Goal: Information Seeking & Learning: Learn about a topic

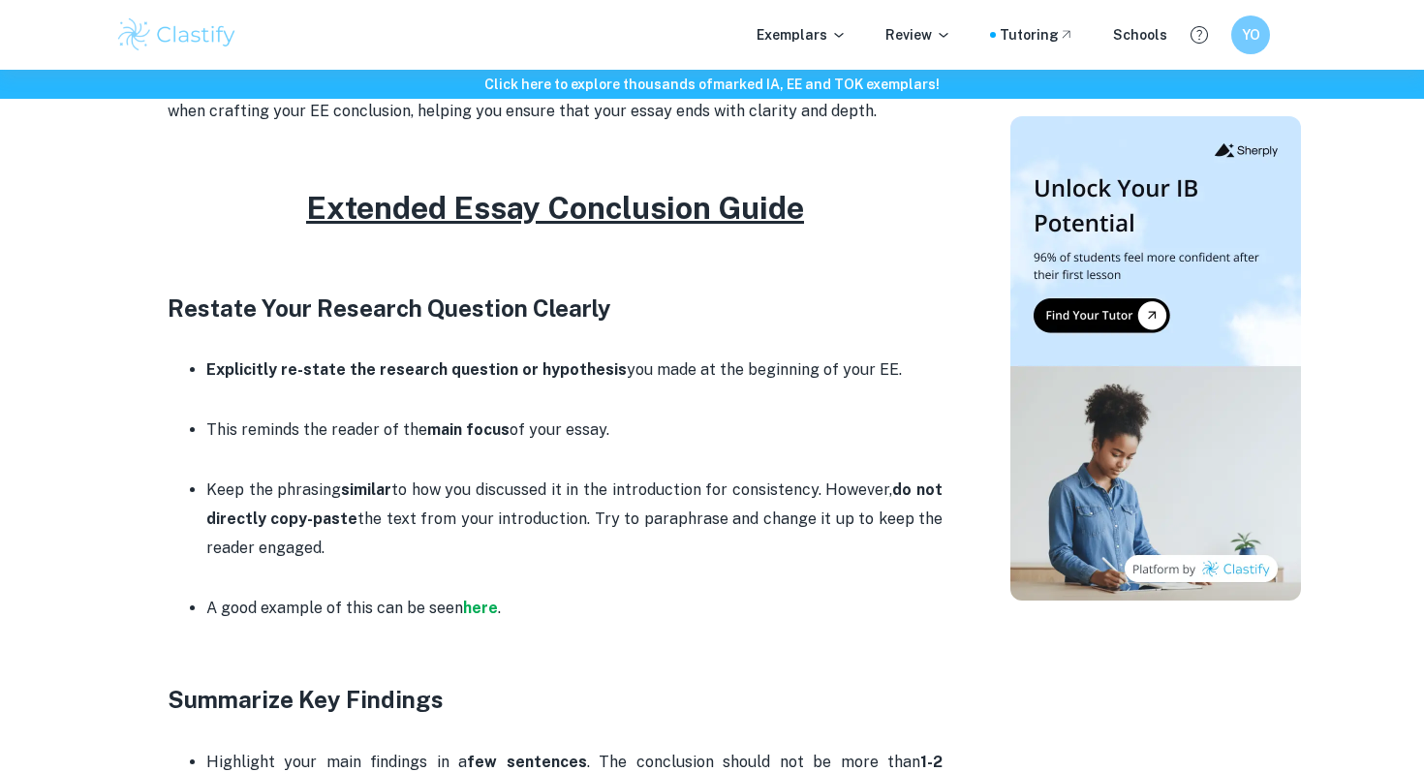
scroll to position [754, 0]
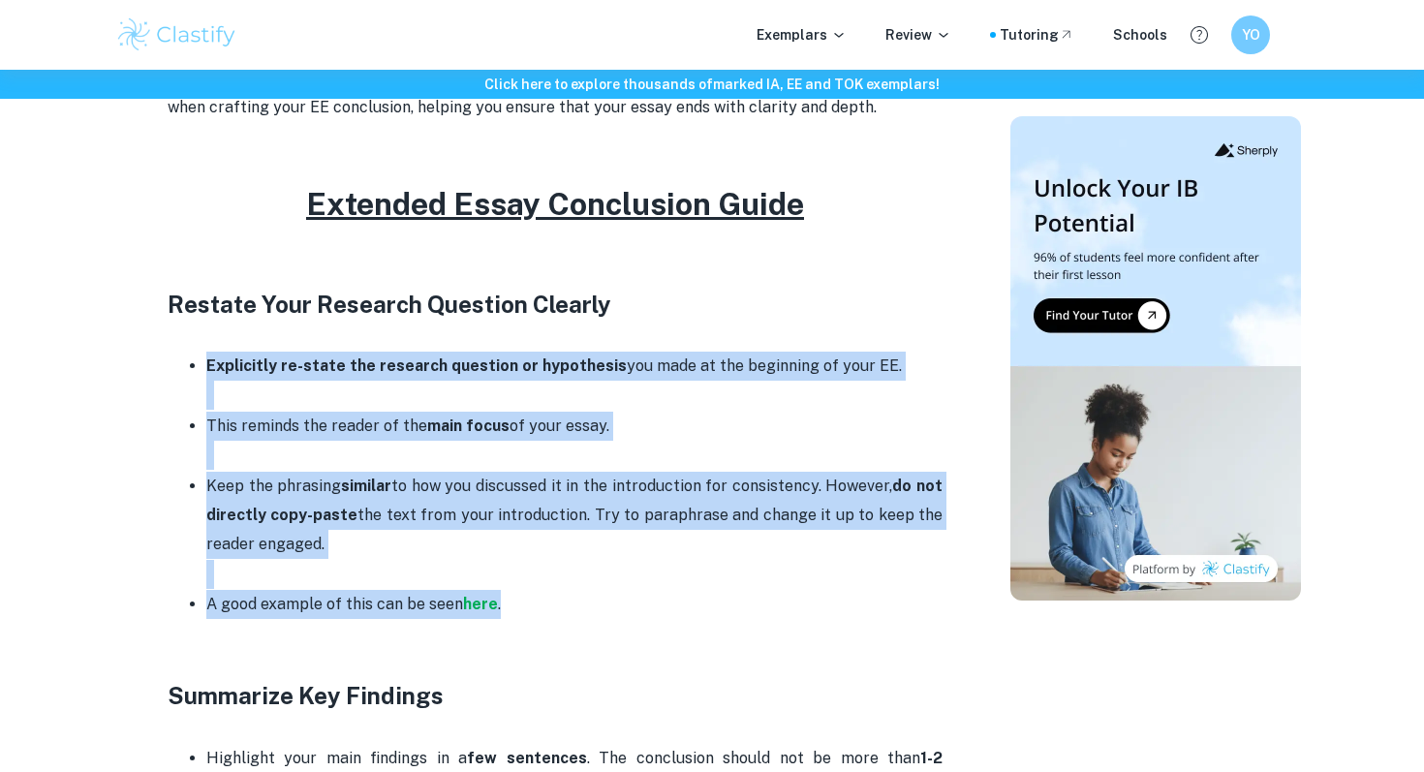
drag, startPoint x: 626, startPoint y: 600, endPoint x: 440, endPoint y: 340, distance: 319.3
copy div "Explicitly re-state the research question or hypothesis you made at the beginni…"
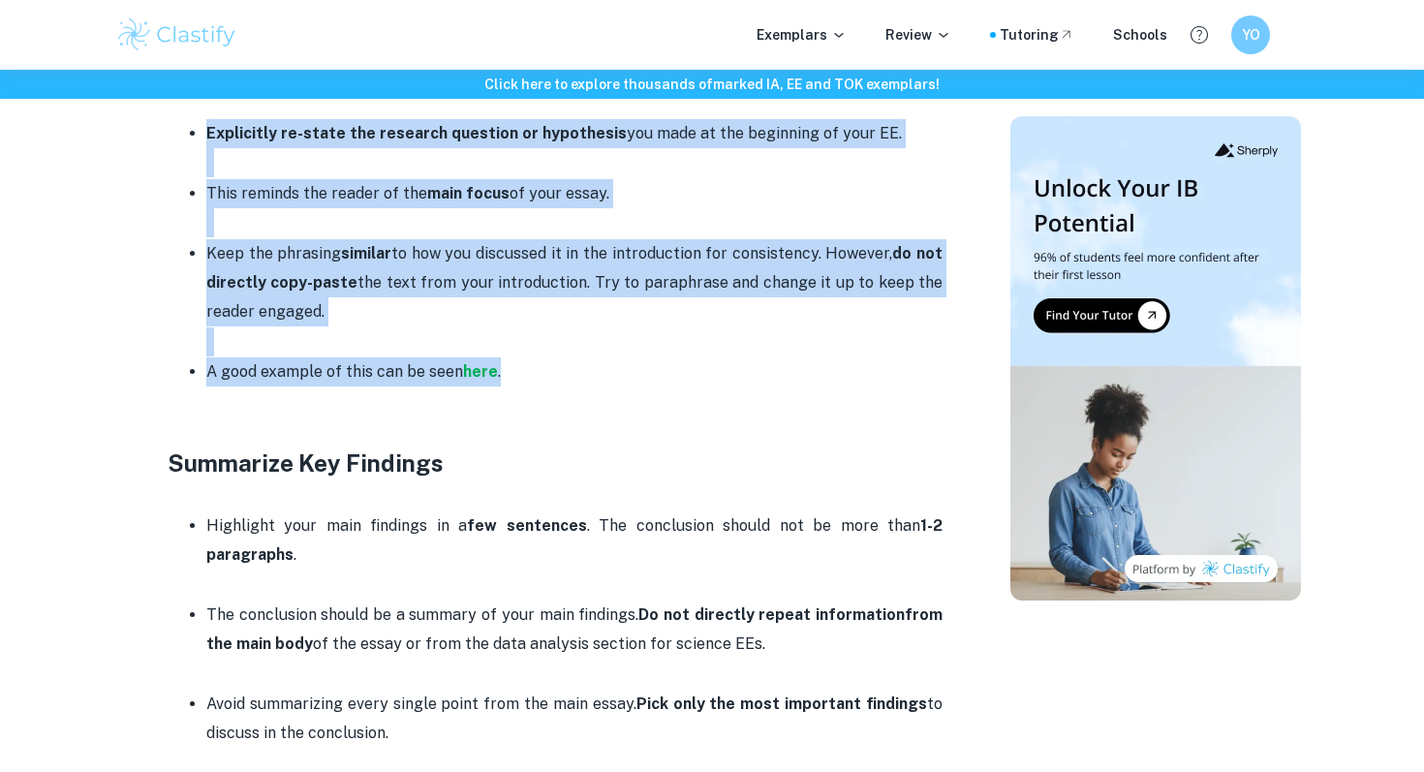
scroll to position [806, 0]
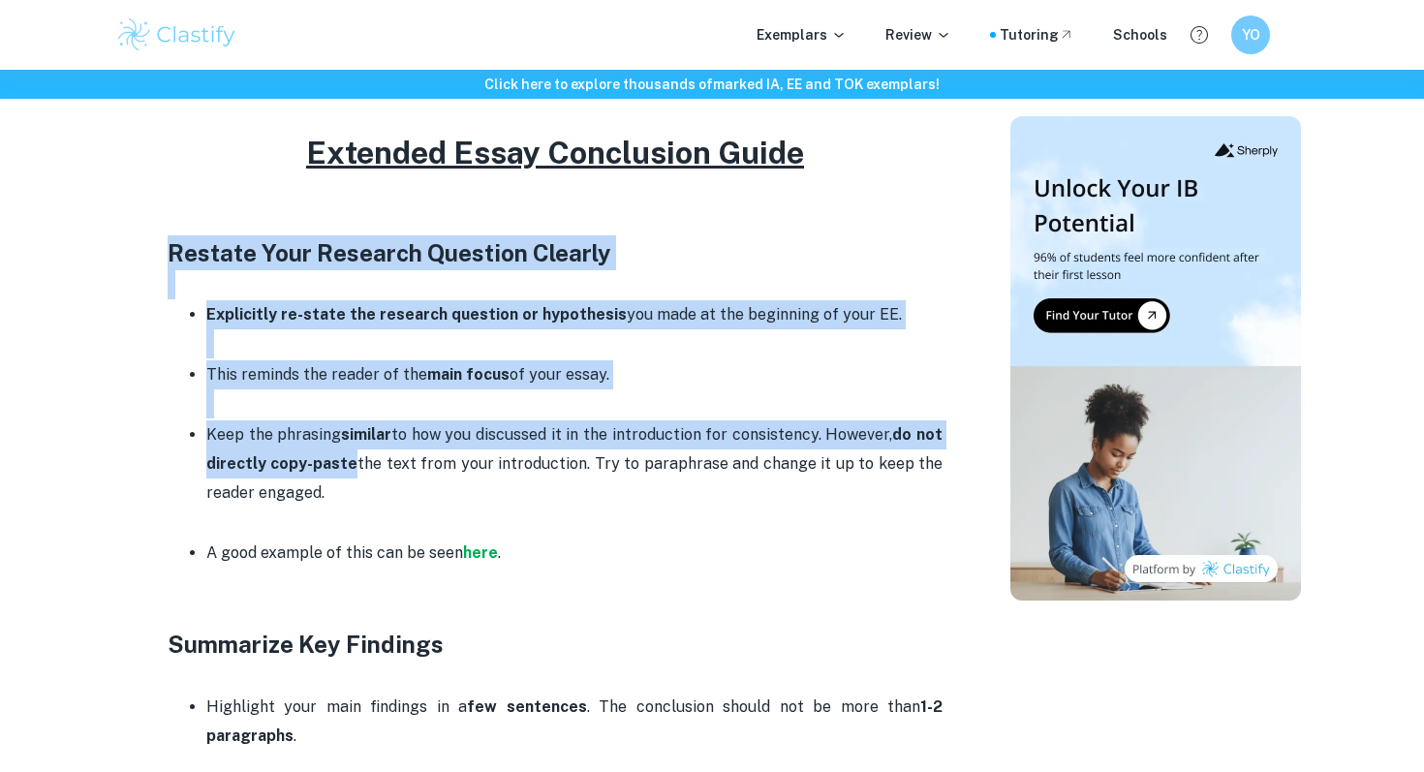
drag, startPoint x: 125, startPoint y: 244, endPoint x: 361, endPoint y: 508, distance: 354.6
click at [369, 496] on div "Extended Essay Conclusion Guide By [PERSON_NAME] • [DATE] Get feedback on your …" at bounding box center [555, 784] width 864 height 2835
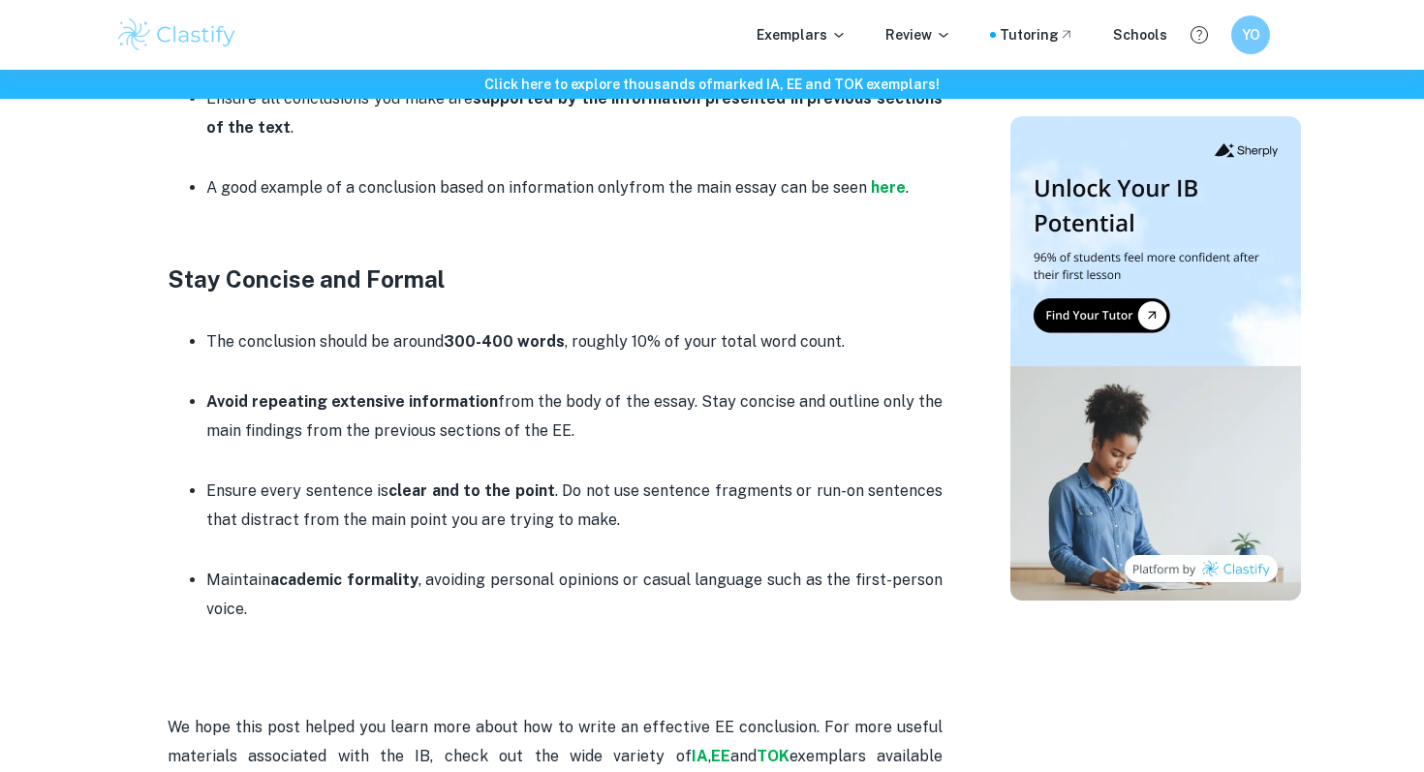
scroll to position [2017, 0]
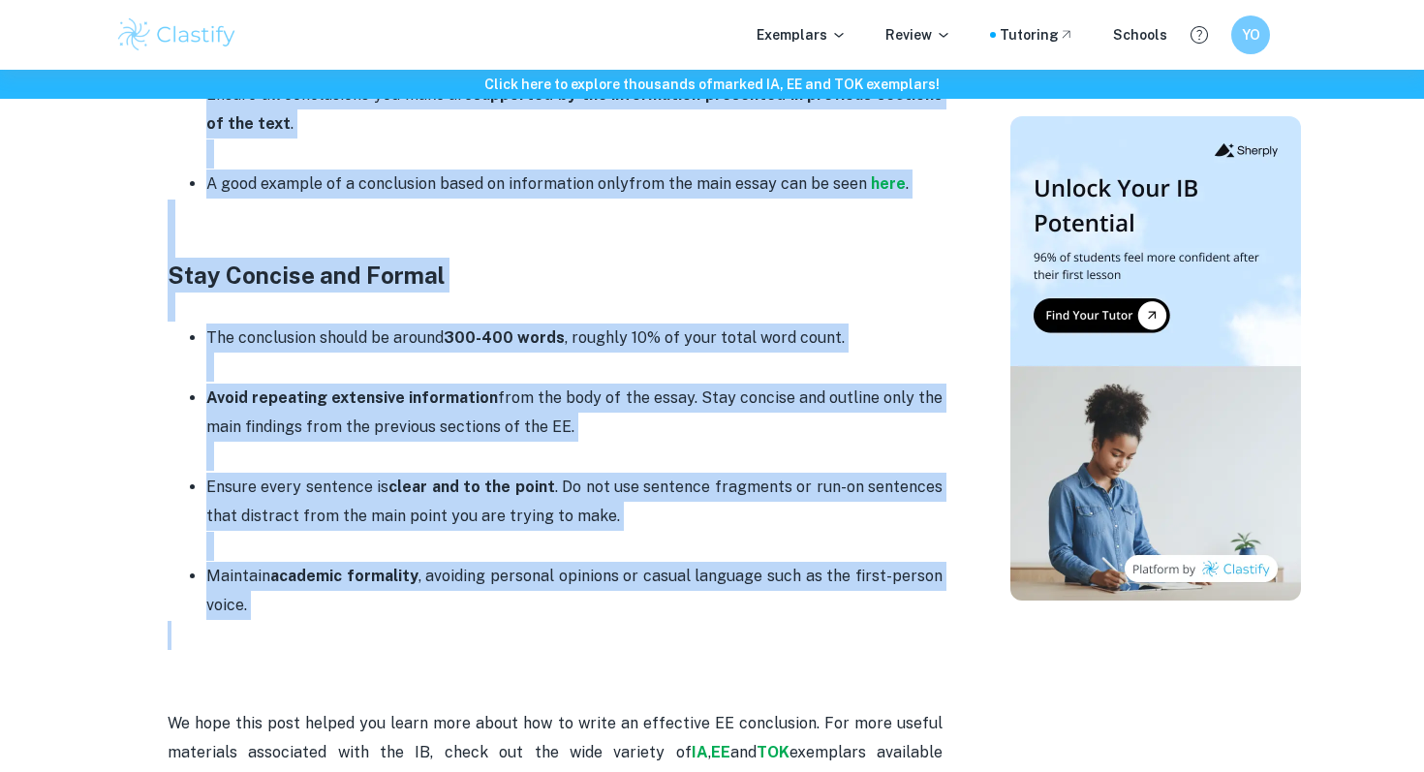
click at [369, 639] on p at bounding box center [555, 635] width 775 height 29
copy div "Loremip Dolo Sitametc Adipisci Elitsed Doeiusmodt in-utlab etd magnaali enimadm…"
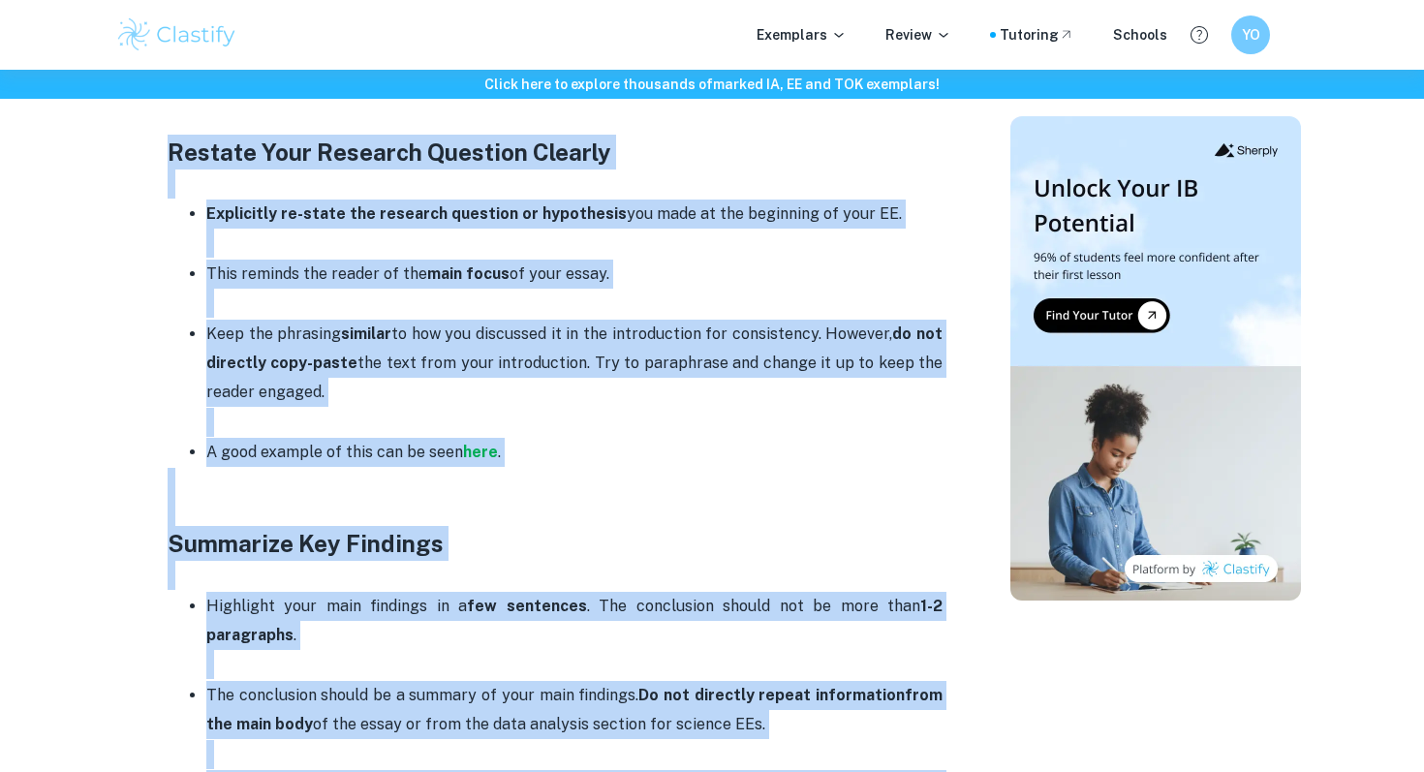
scroll to position [967, 0]
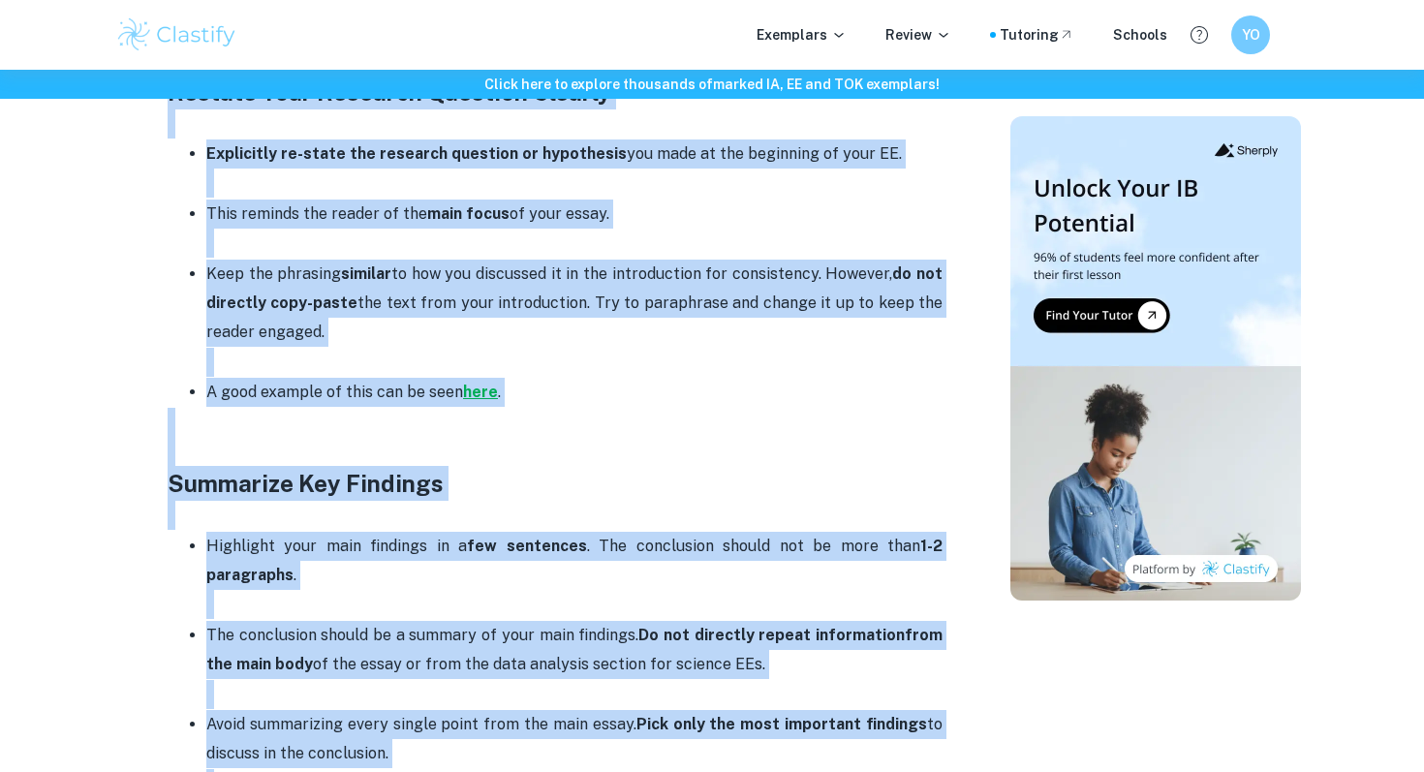
click at [480, 398] on strong "here" at bounding box center [480, 392] width 35 height 18
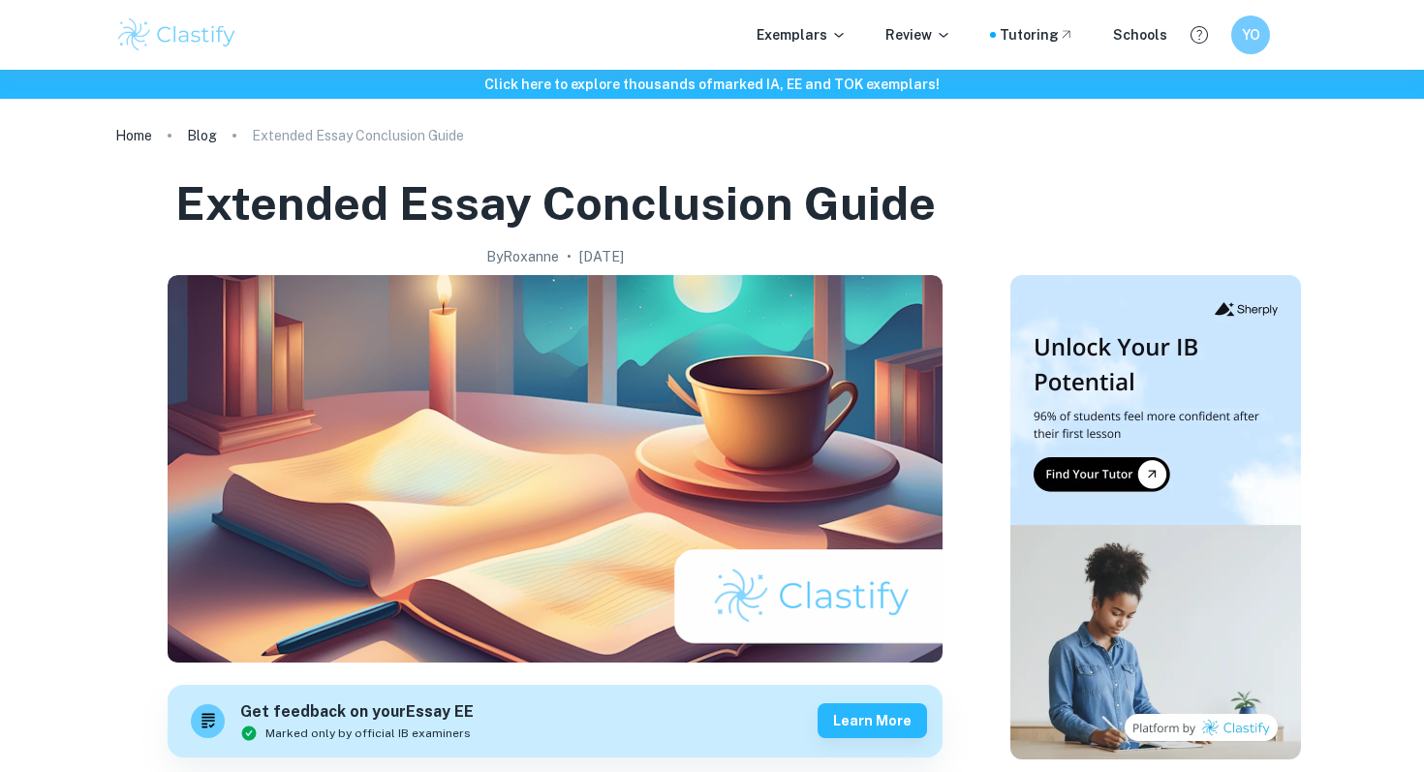
click at [126, 37] on img at bounding box center [176, 34] width 123 height 39
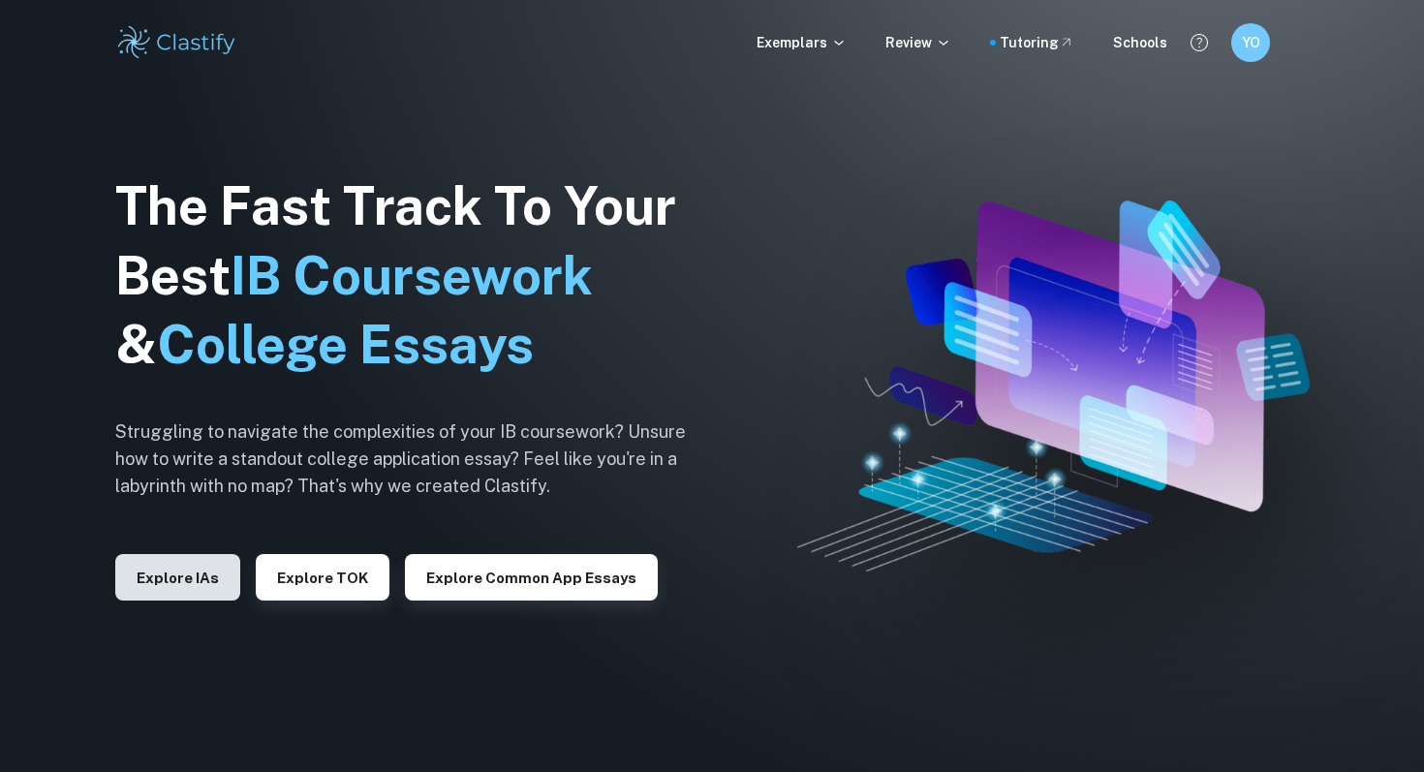
click at [162, 585] on button "Explore IAs" at bounding box center [177, 577] width 125 height 46
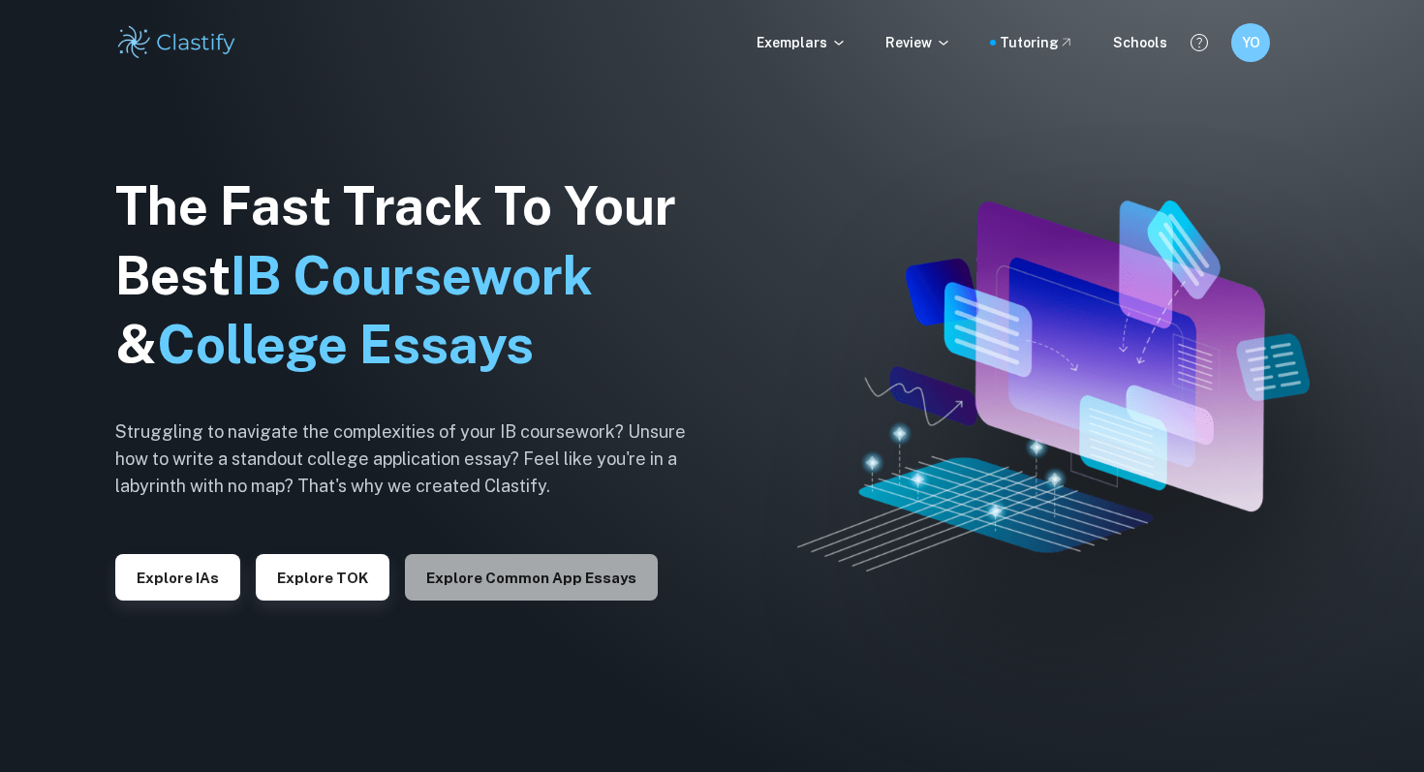
click at [561, 568] on button "Explore Common App essays" at bounding box center [531, 577] width 253 height 46
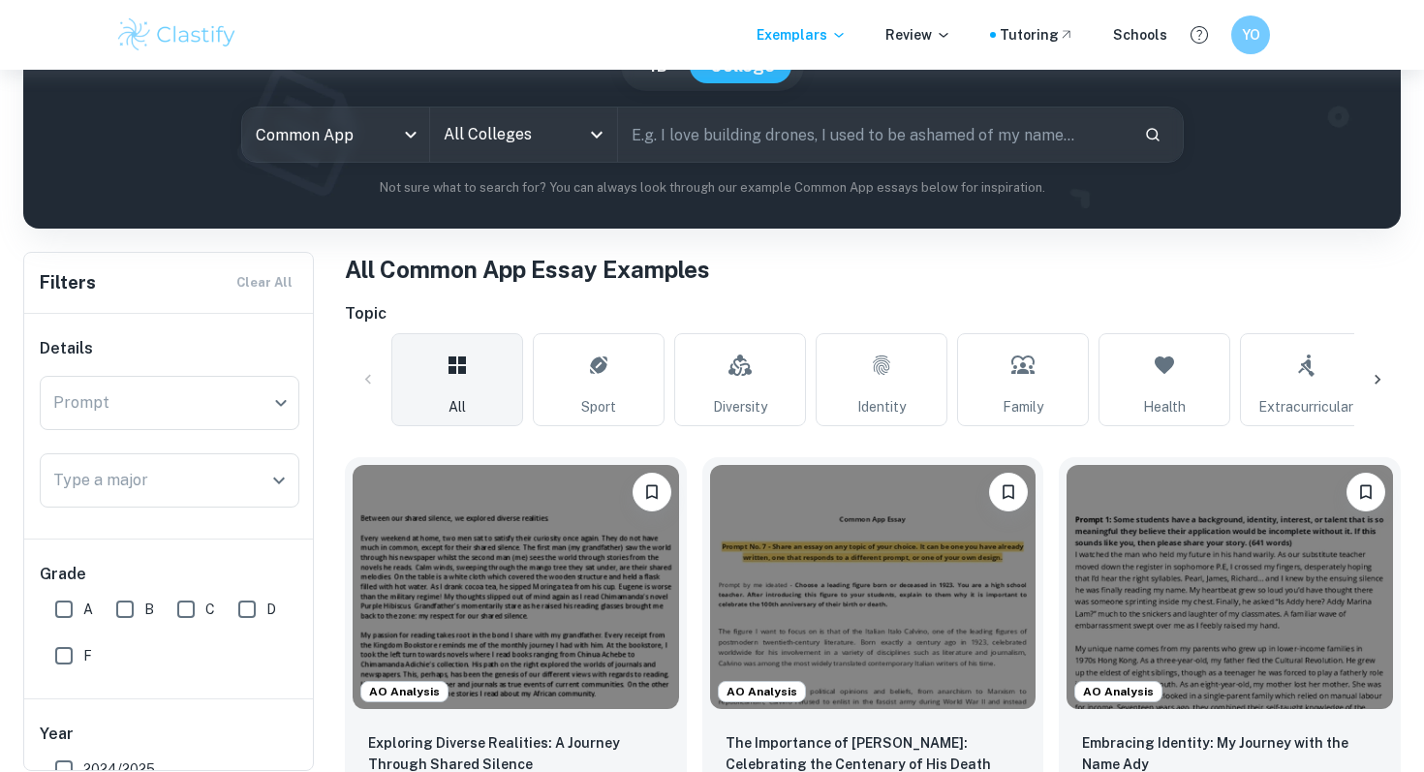
scroll to position [220, 0]
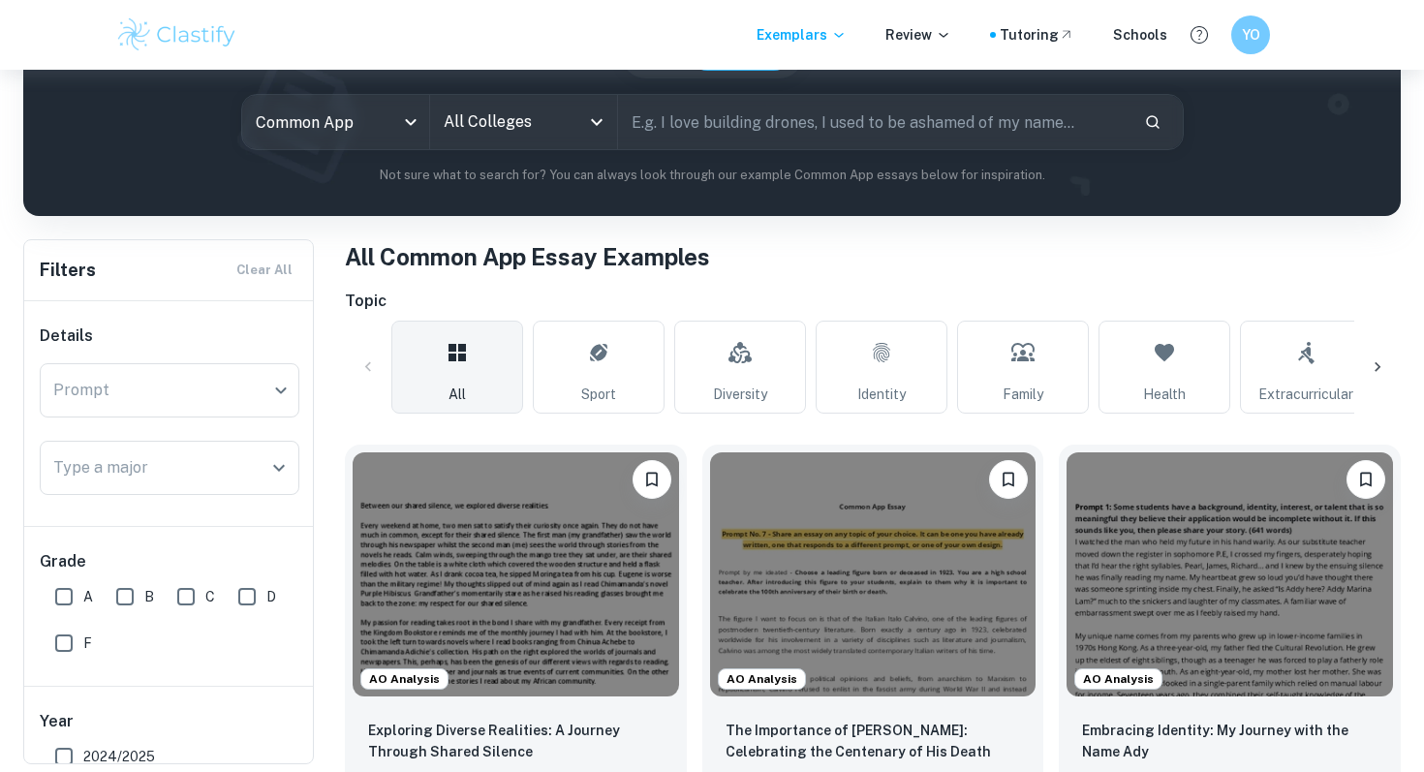
click at [443, 134] on input "All Colleges" at bounding box center [509, 122] width 140 height 37
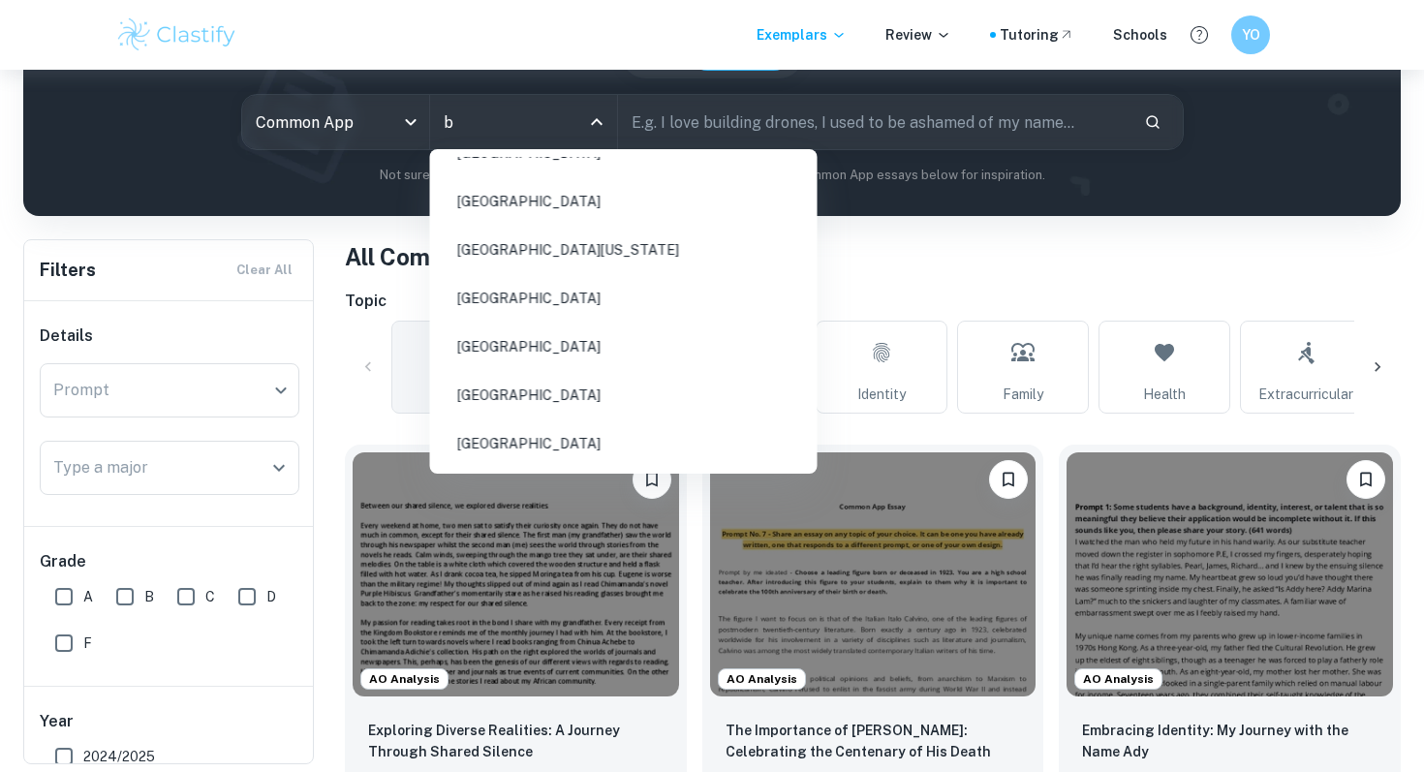
scroll to position [0, 0]
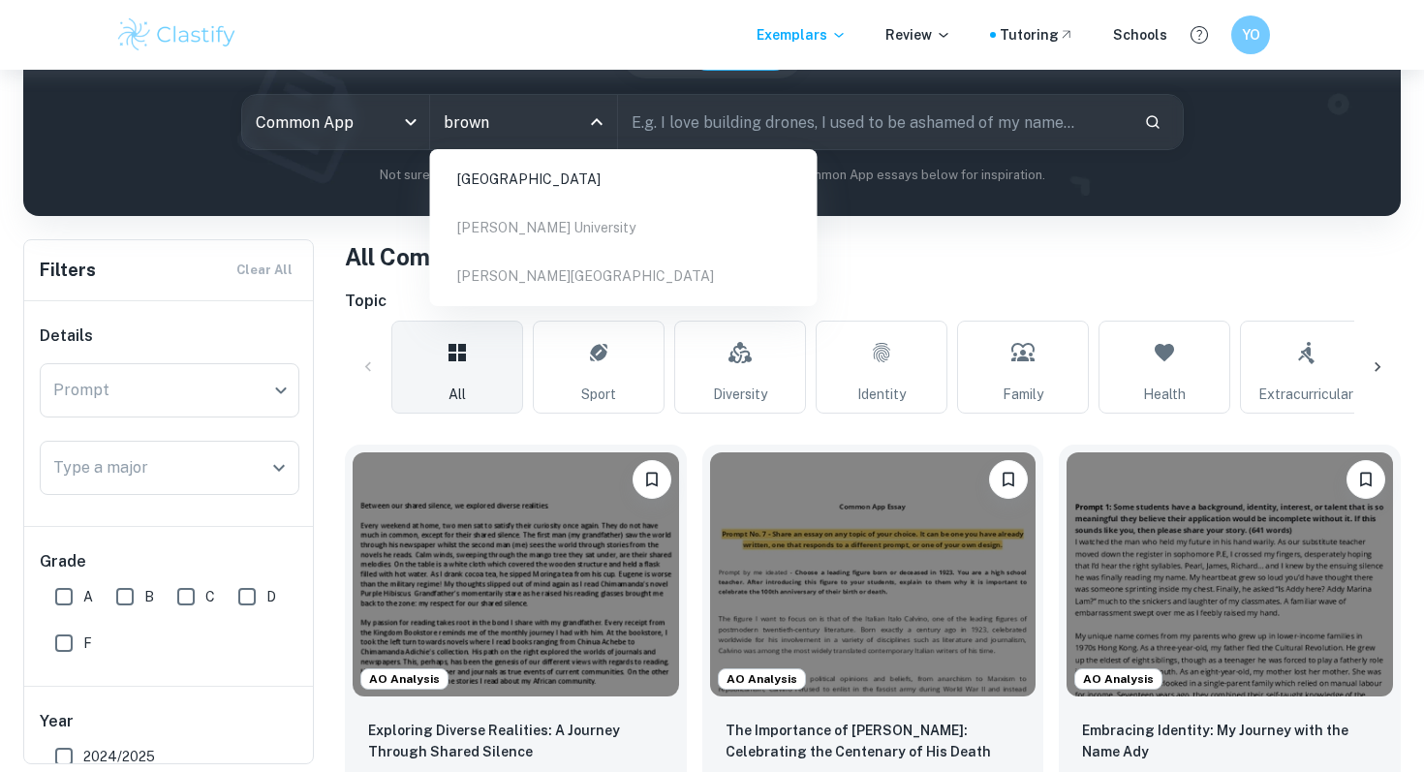
click at [515, 183] on li "[GEOGRAPHIC_DATA]" at bounding box center [624, 179] width 372 height 45
type input "brown"
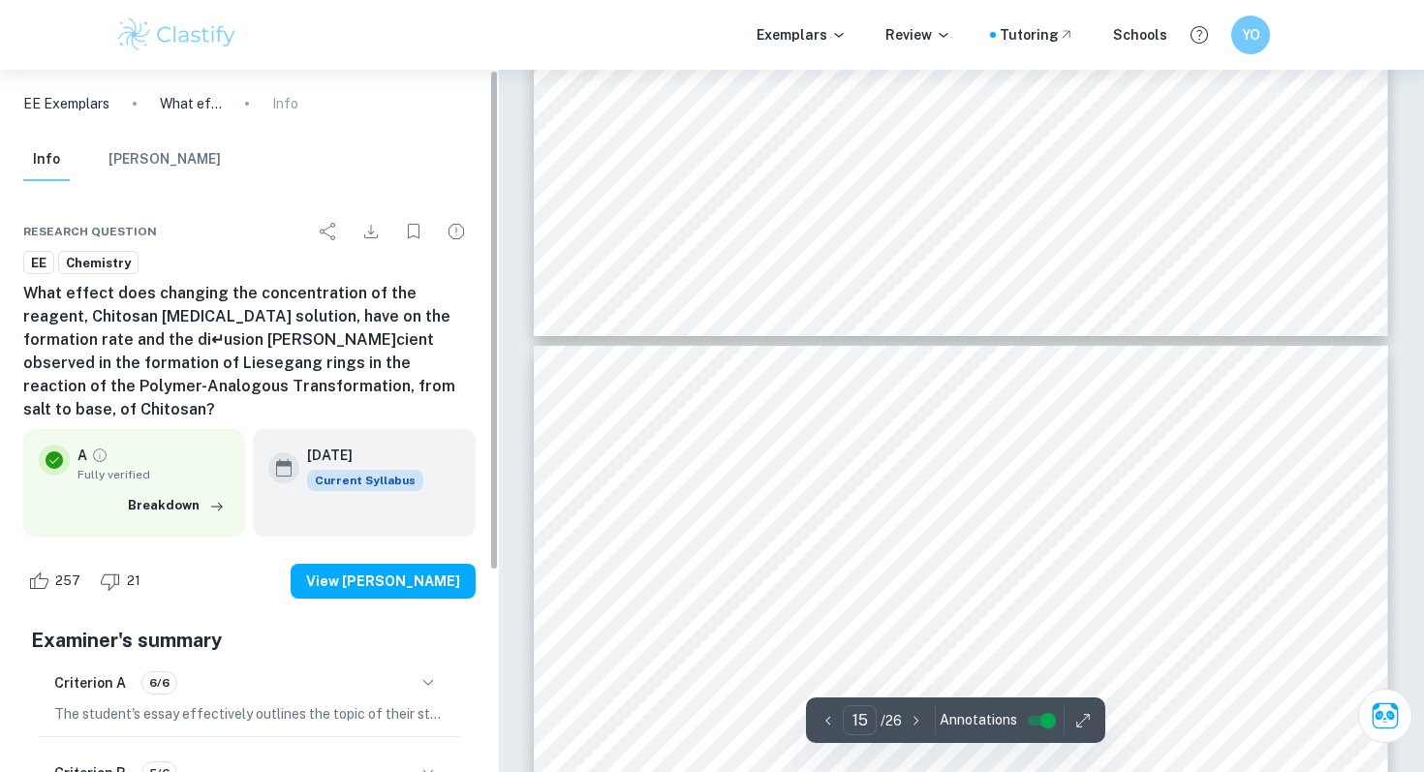
type input "14"
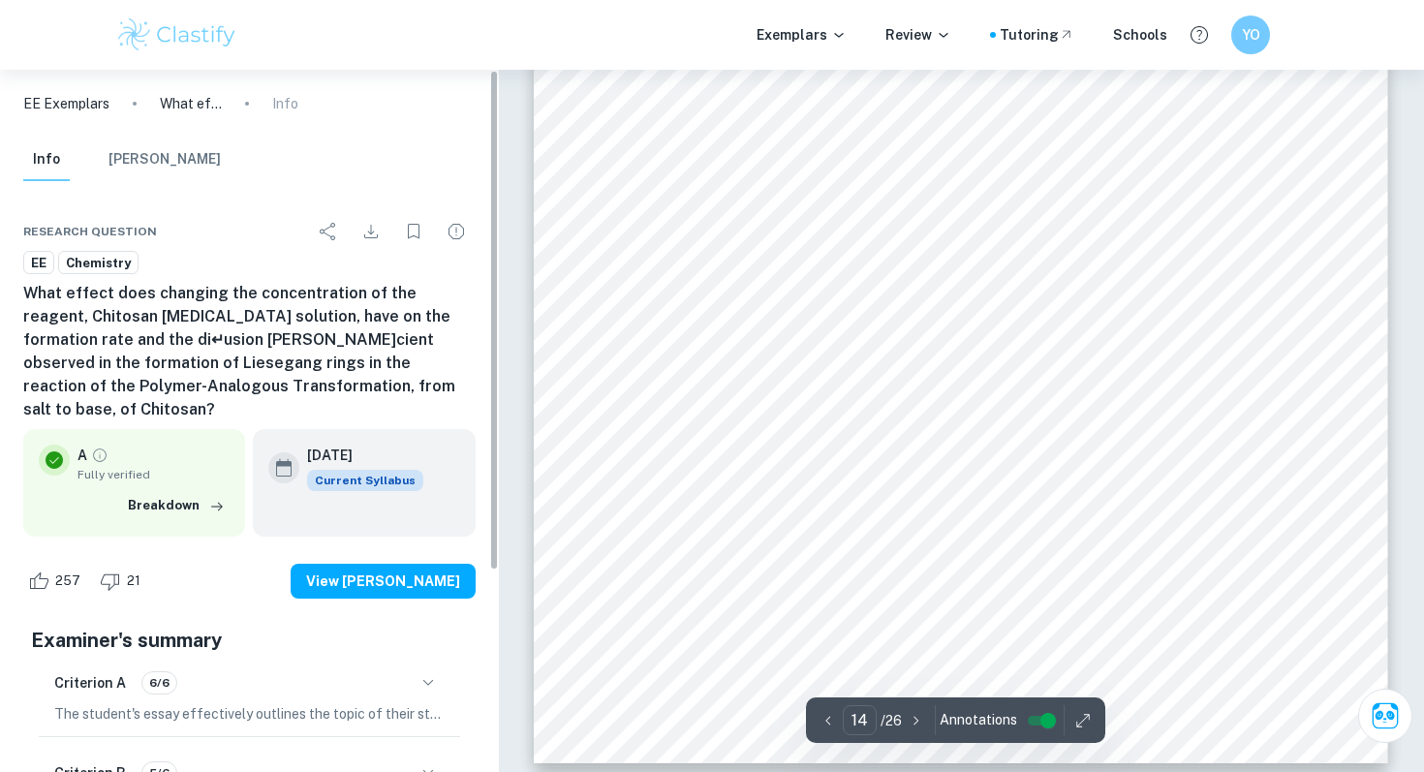
scroll to position [15693, 0]
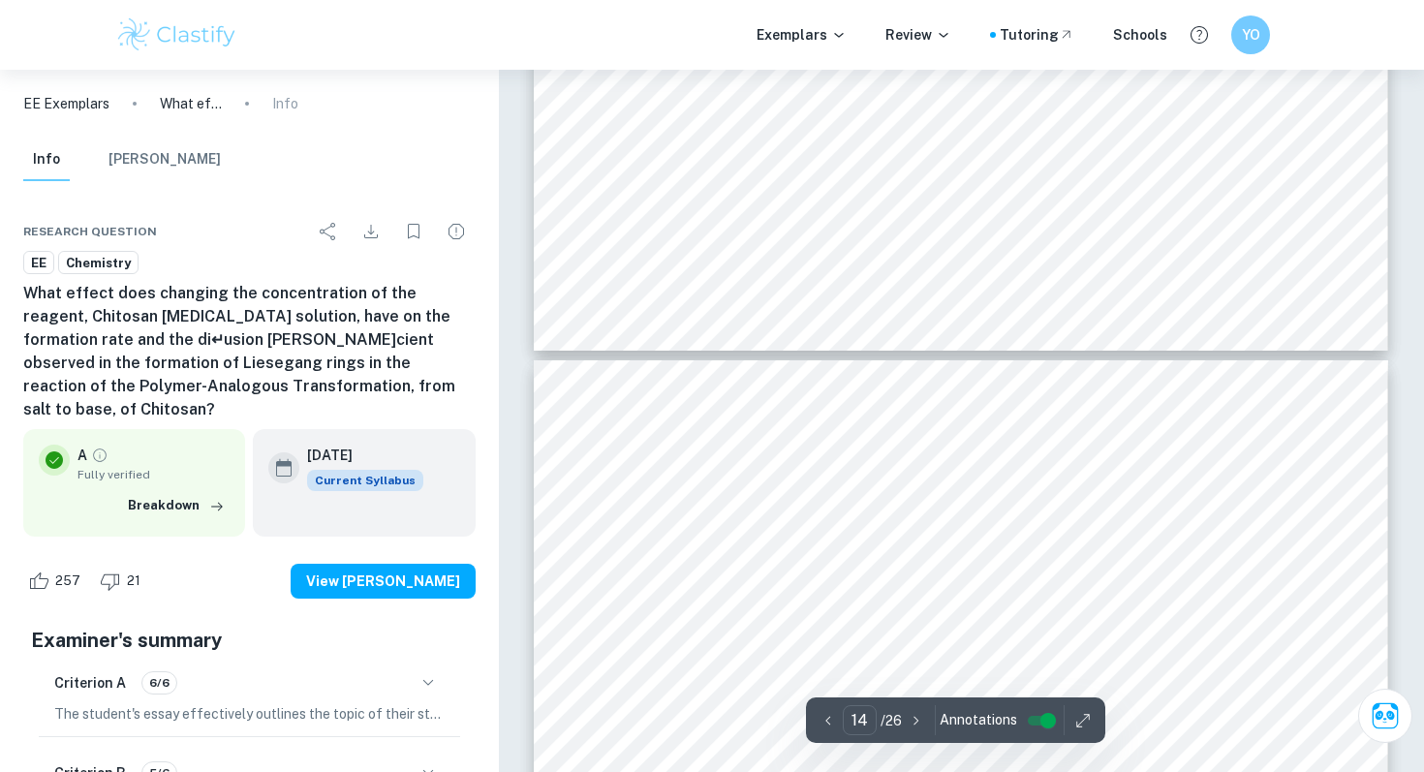
click at [75, 97] on p "EE Exemplars" at bounding box center [66, 103] width 86 height 21
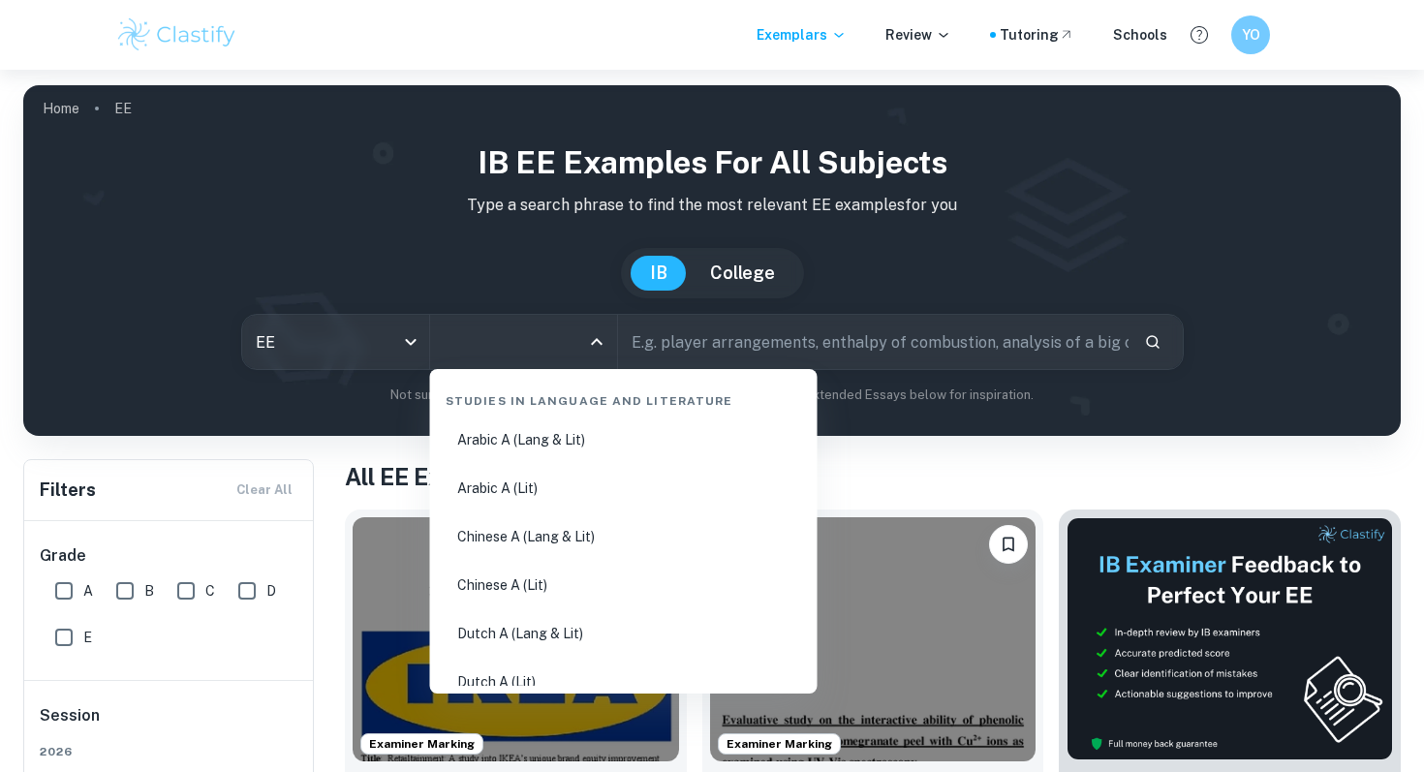
click at [476, 358] on input "All Subjects" at bounding box center [509, 341] width 140 height 37
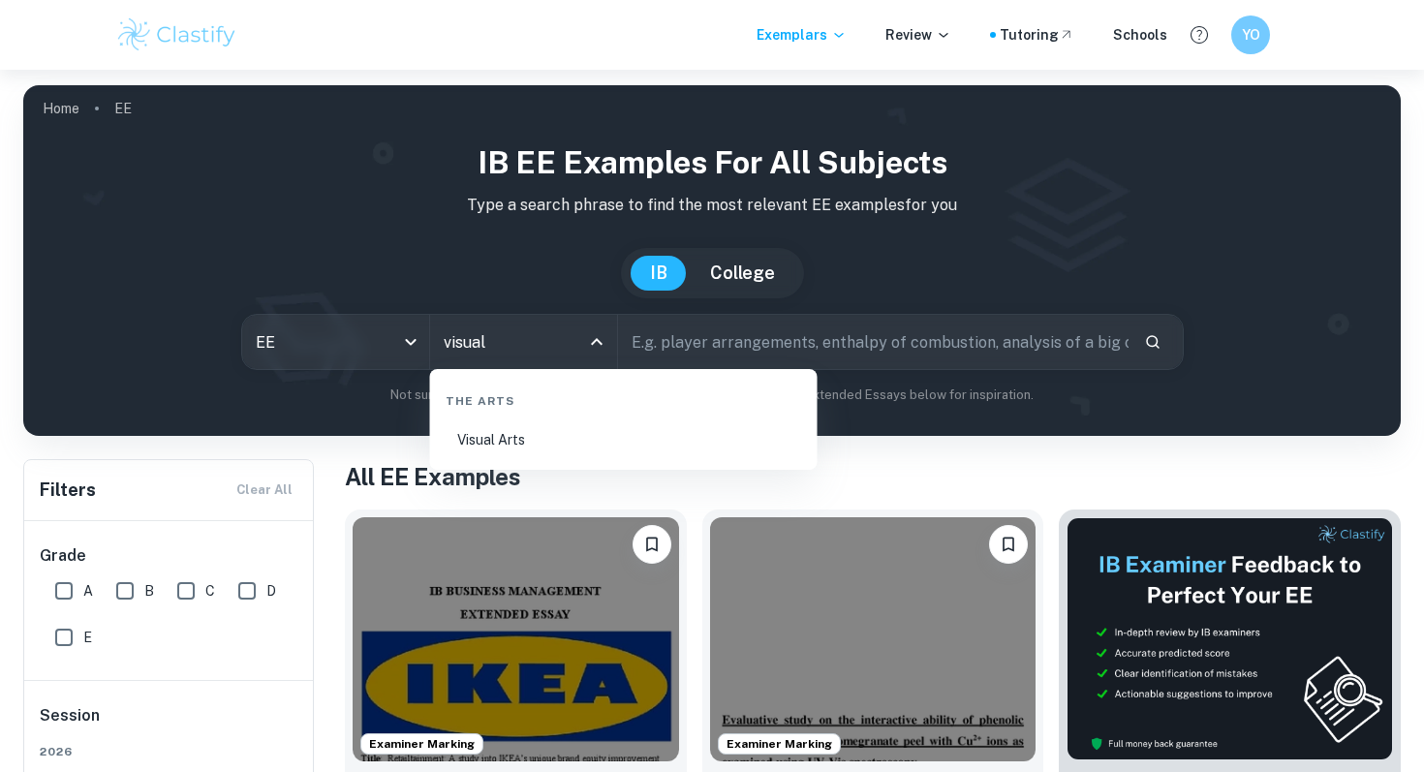
click at [569, 444] on li "Visual Arts" at bounding box center [624, 439] width 372 height 45
type input "Visual Arts"
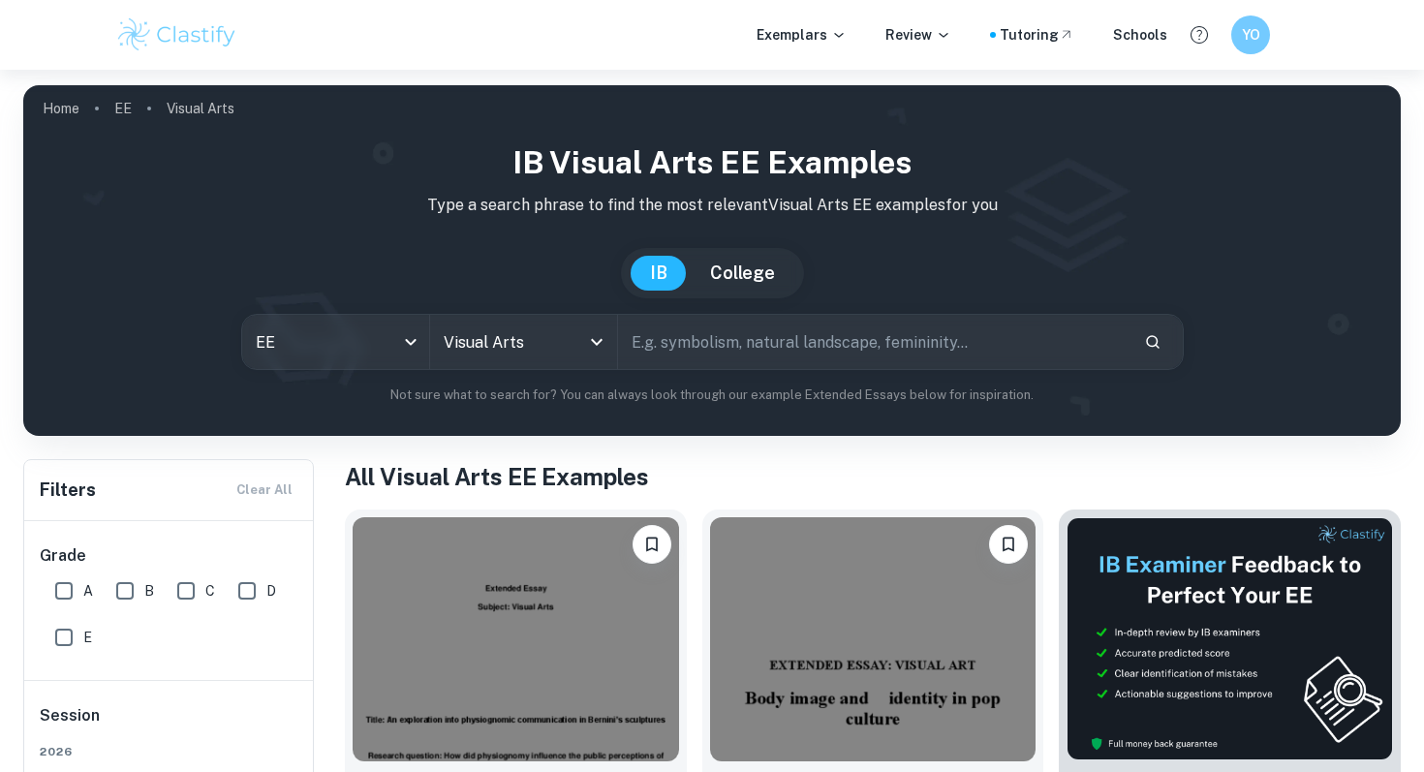
scroll to position [308, 0]
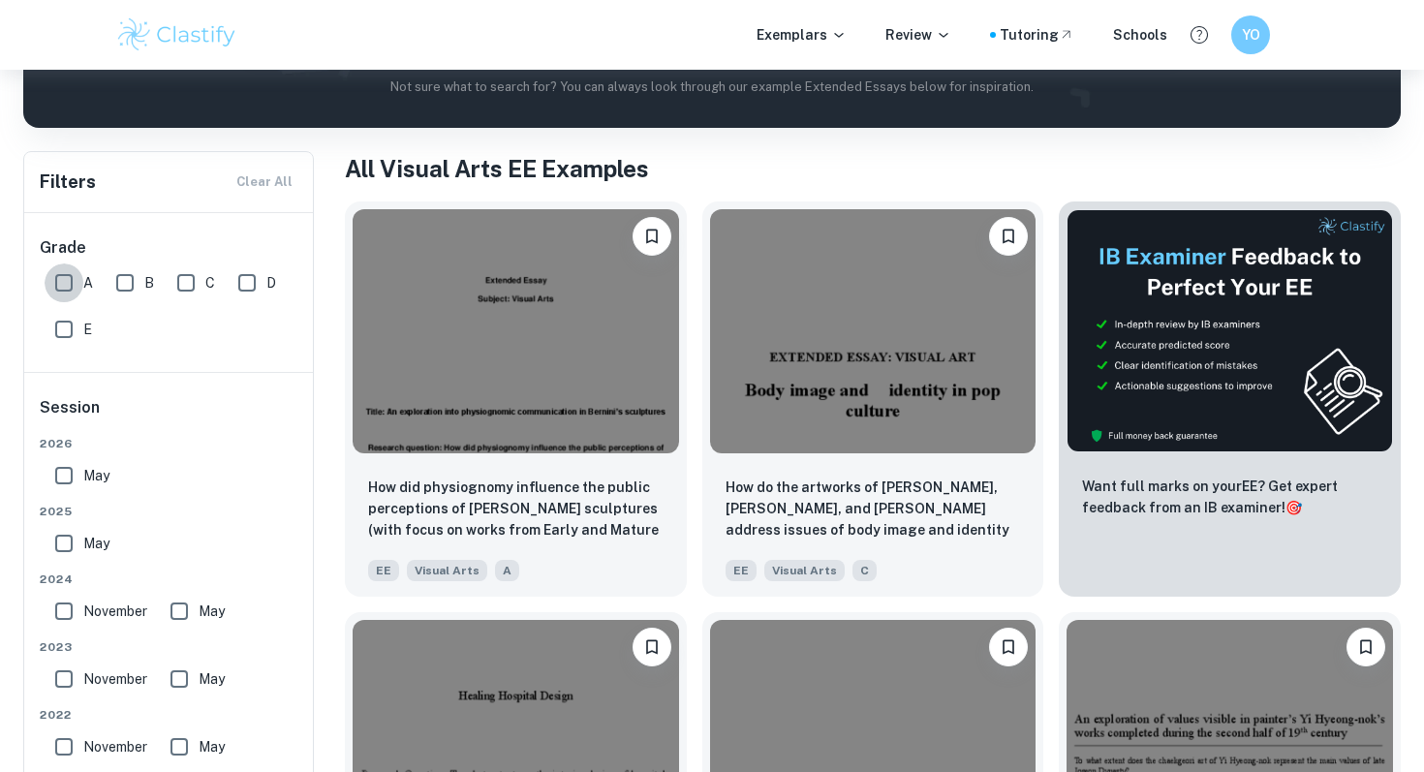
click at [80, 275] on input "A" at bounding box center [64, 282] width 39 height 39
checkbox input "true"
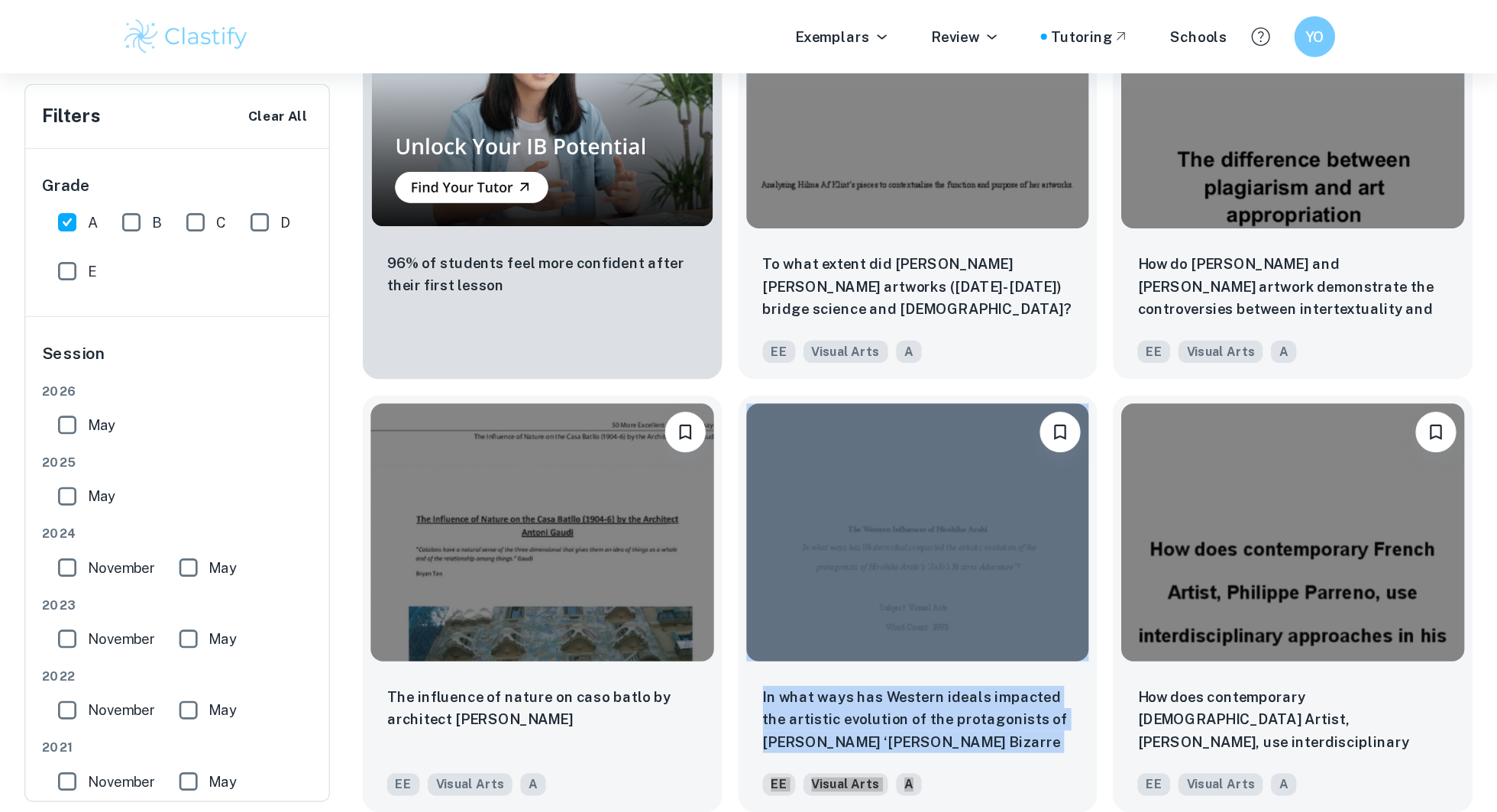
scroll to position [642, 0]
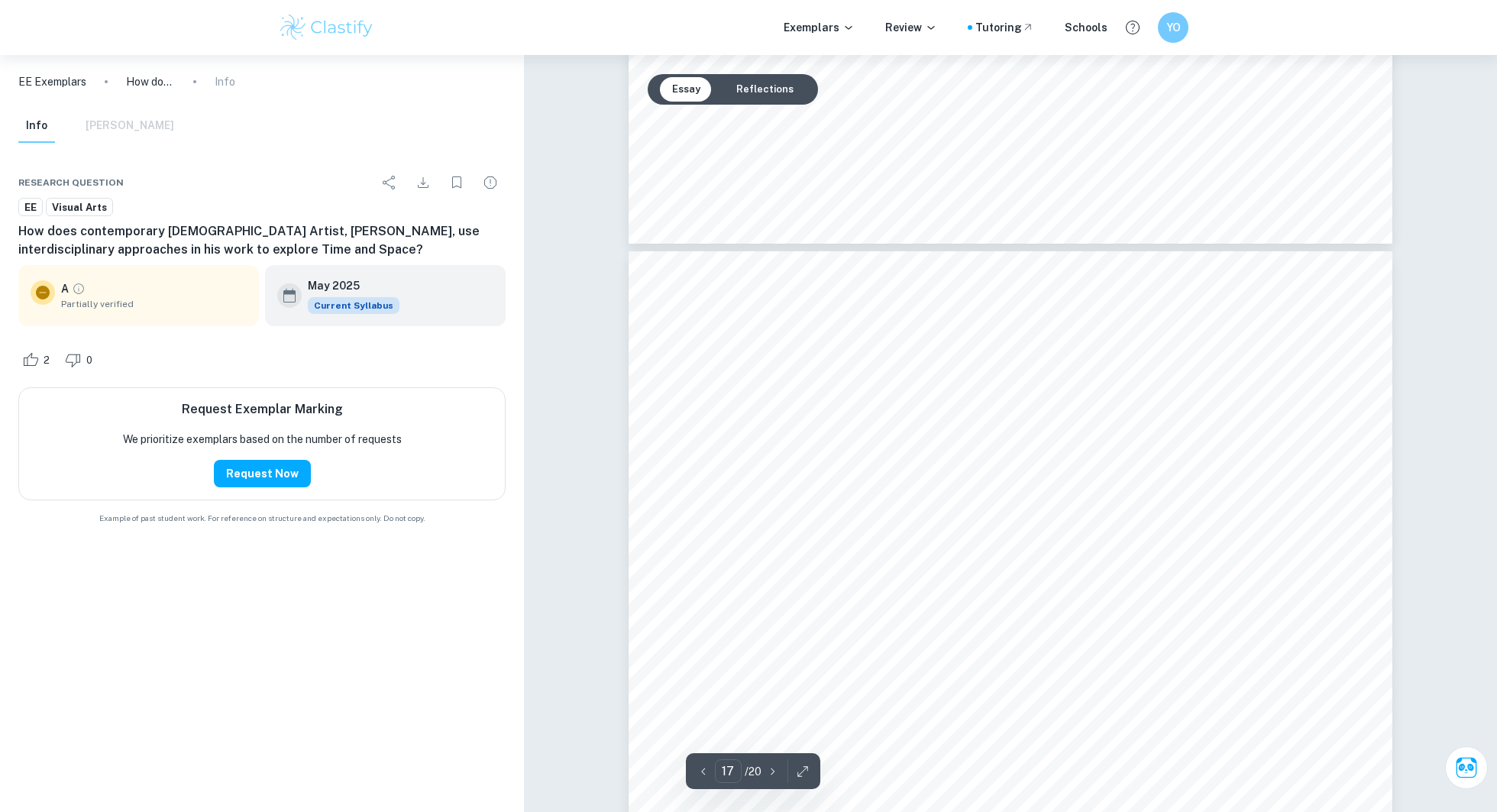
scroll to position [17499, 0]
drag, startPoint x: 1204, startPoint y: 685, endPoint x: 969, endPoint y: 330, distance: 425.7
click at [969, 330] on div "How does contemporary French Artist, Philippe Parreno, use interdisciplinary ap…" at bounding box center [1010, 591] width 764 height 1079
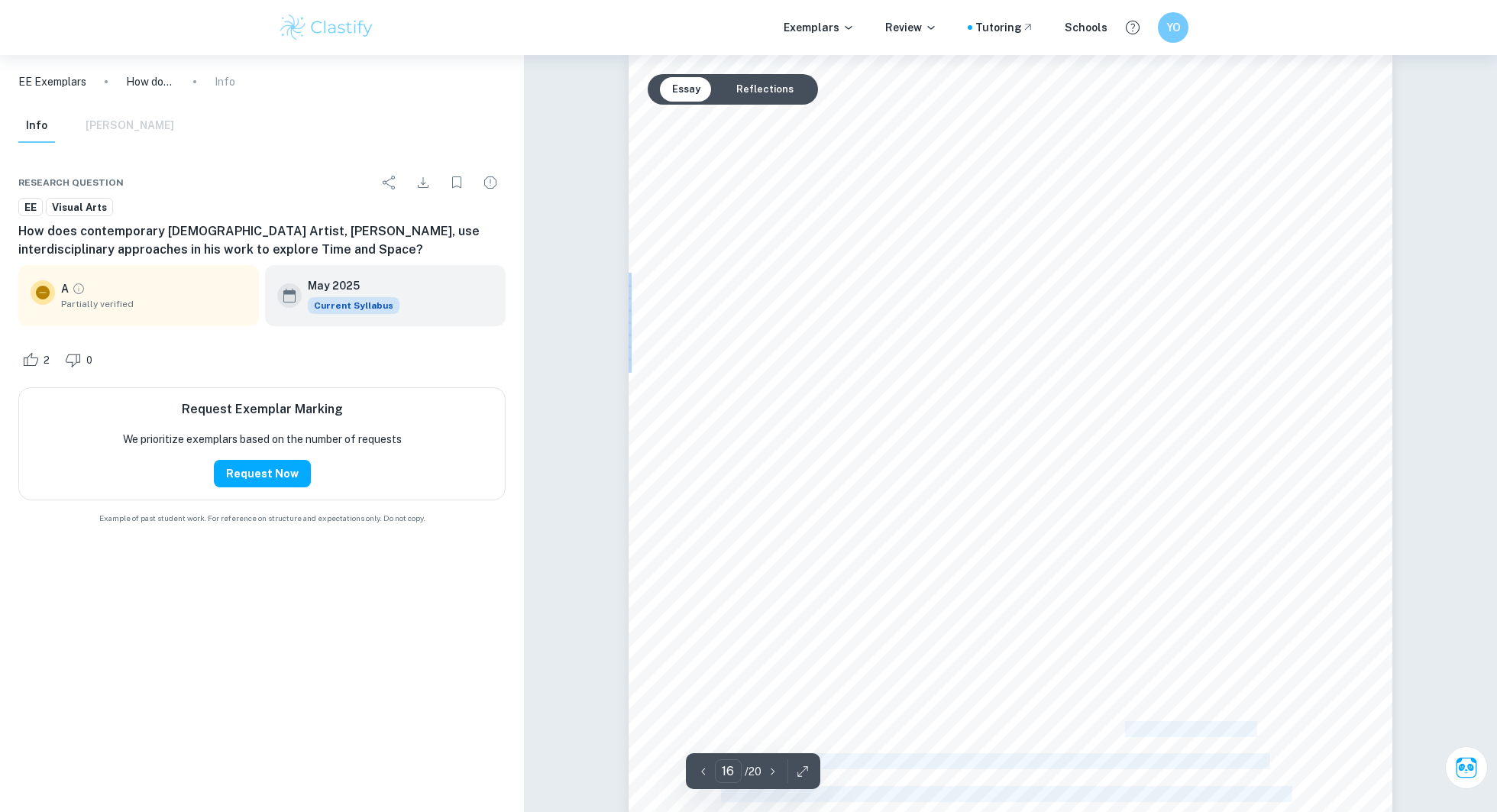
drag, startPoint x: 720, startPoint y: 208, endPoint x: 1124, endPoint y: 728, distance: 658.5
click at [1122, 608] on div "How does contemporary French Artist, Philippe Parreno, use interdisciplinary ap…" at bounding box center [1010, 594] width 764 height 1079
click at [724, 206] on span "In conclusion, through the analysis of three carefully selected artworks suppor…" at bounding box center [1007, 210] width 573 height 13
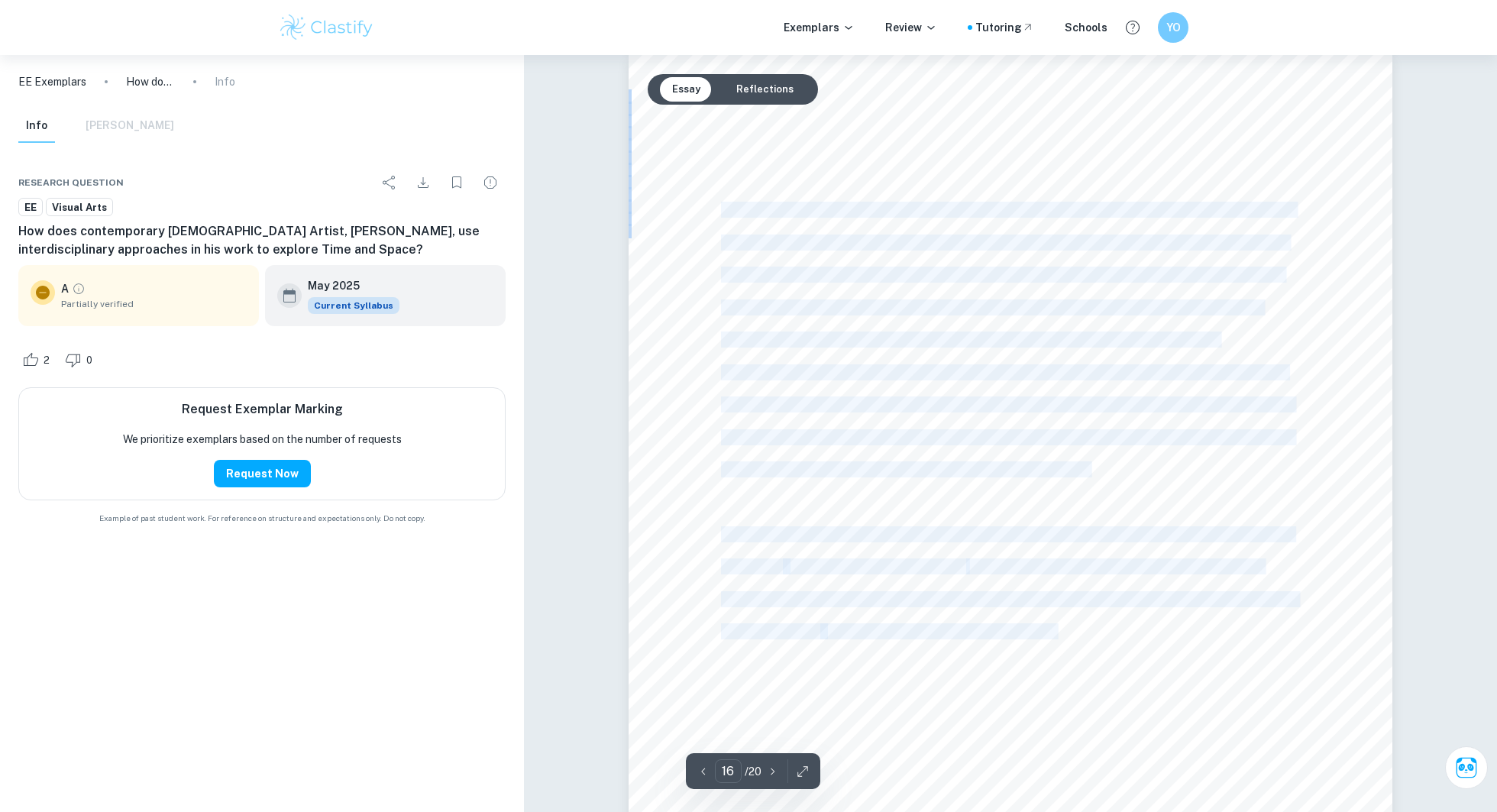
drag, startPoint x: 722, startPoint y: 205, endPoint x: 1043, endPoint y: 634, distance: 535.8
click at [1055, 608] on div "How does contemporary French Artist, Philippe Parreno, use interdisciplinary ap…" at bounding box center [1010, 594] width 764 height 1079
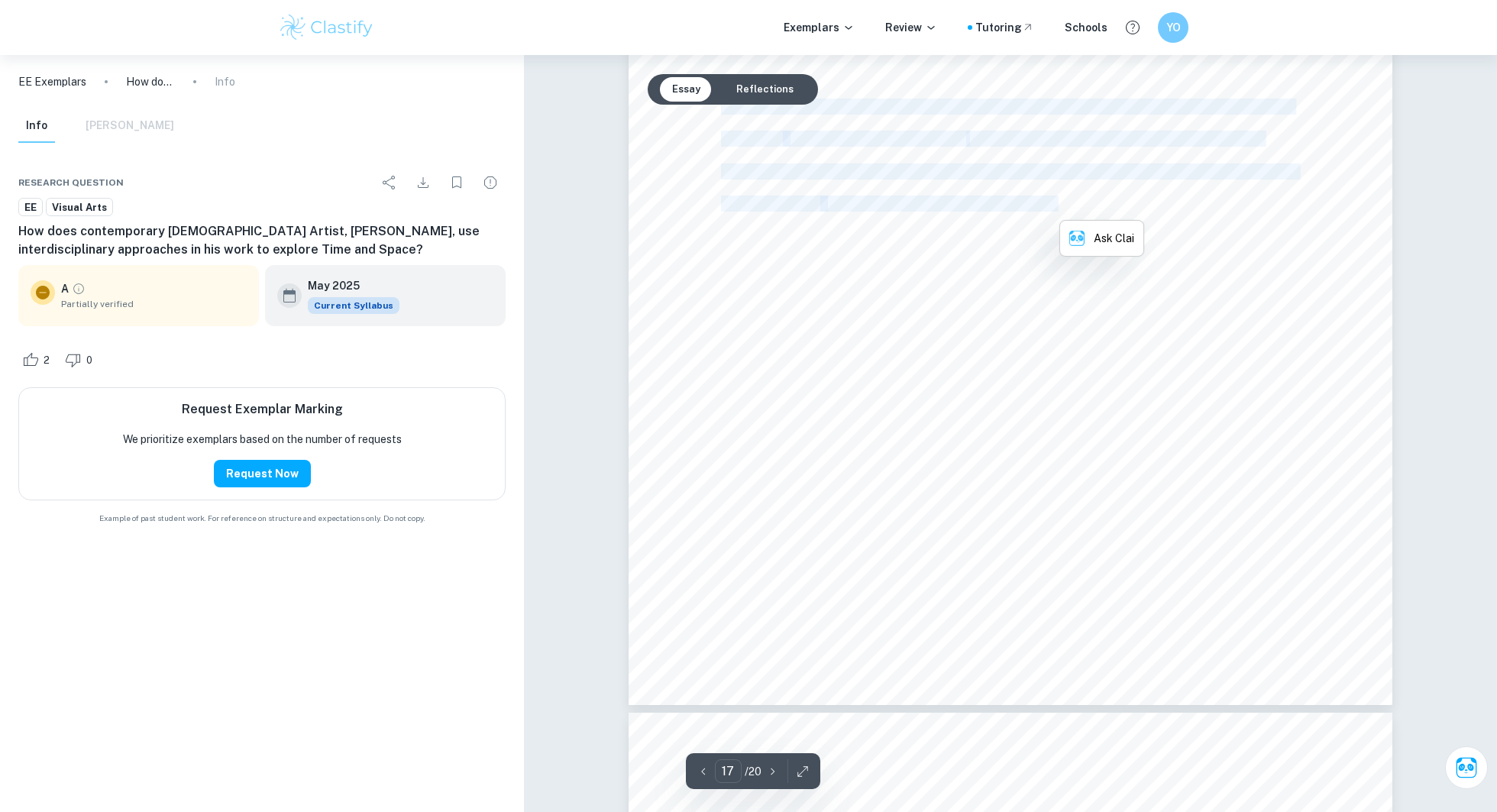
scroll to position [17464, 0]
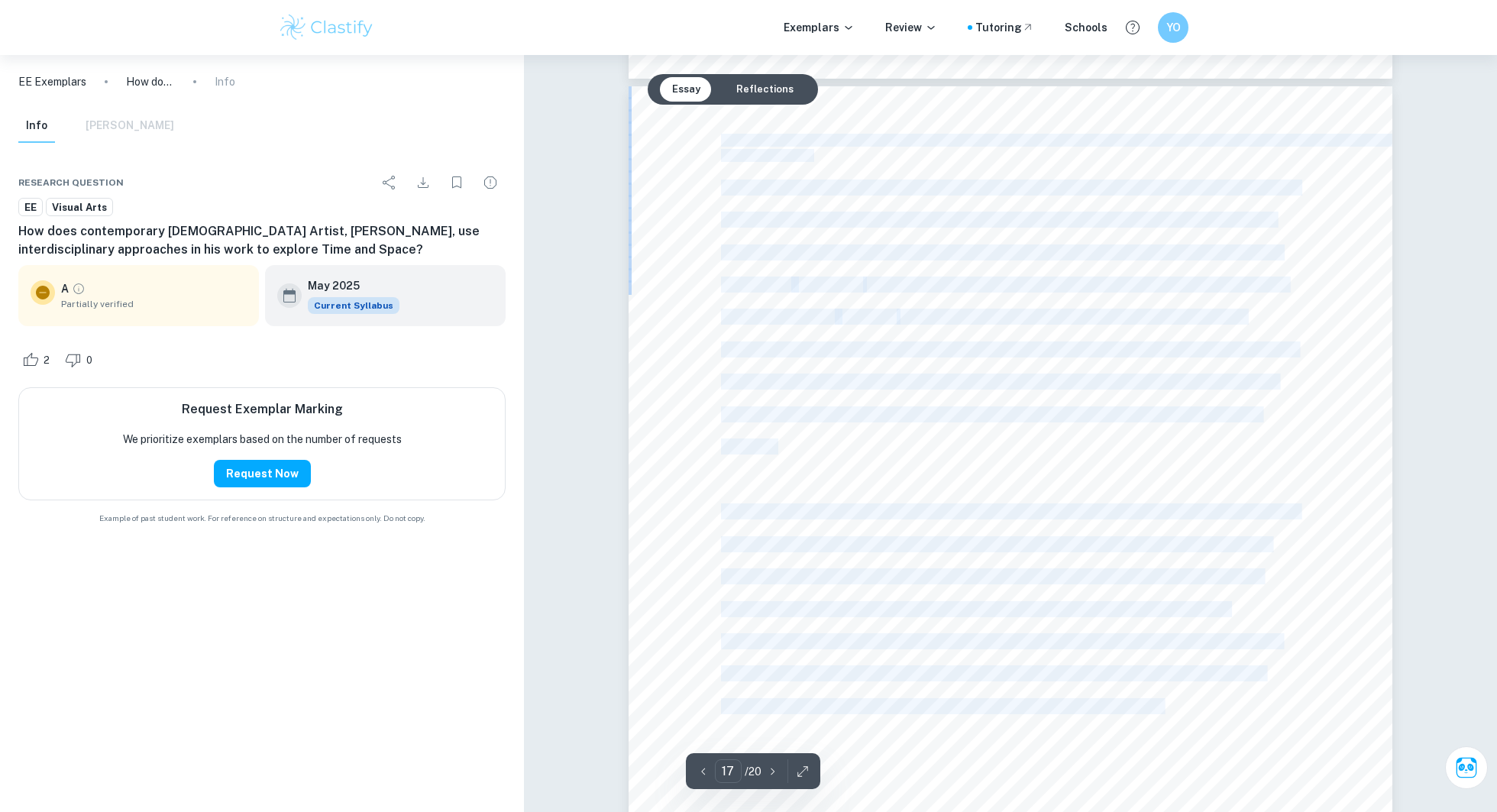
click at [1122, 608] on span "itself, and how the expectations and roles of artists and audiences shift." at bounding box center [943, 706] width 445 height 13
copy div "In conclusion, through the analysis of three carefully selected artworks suppor…"
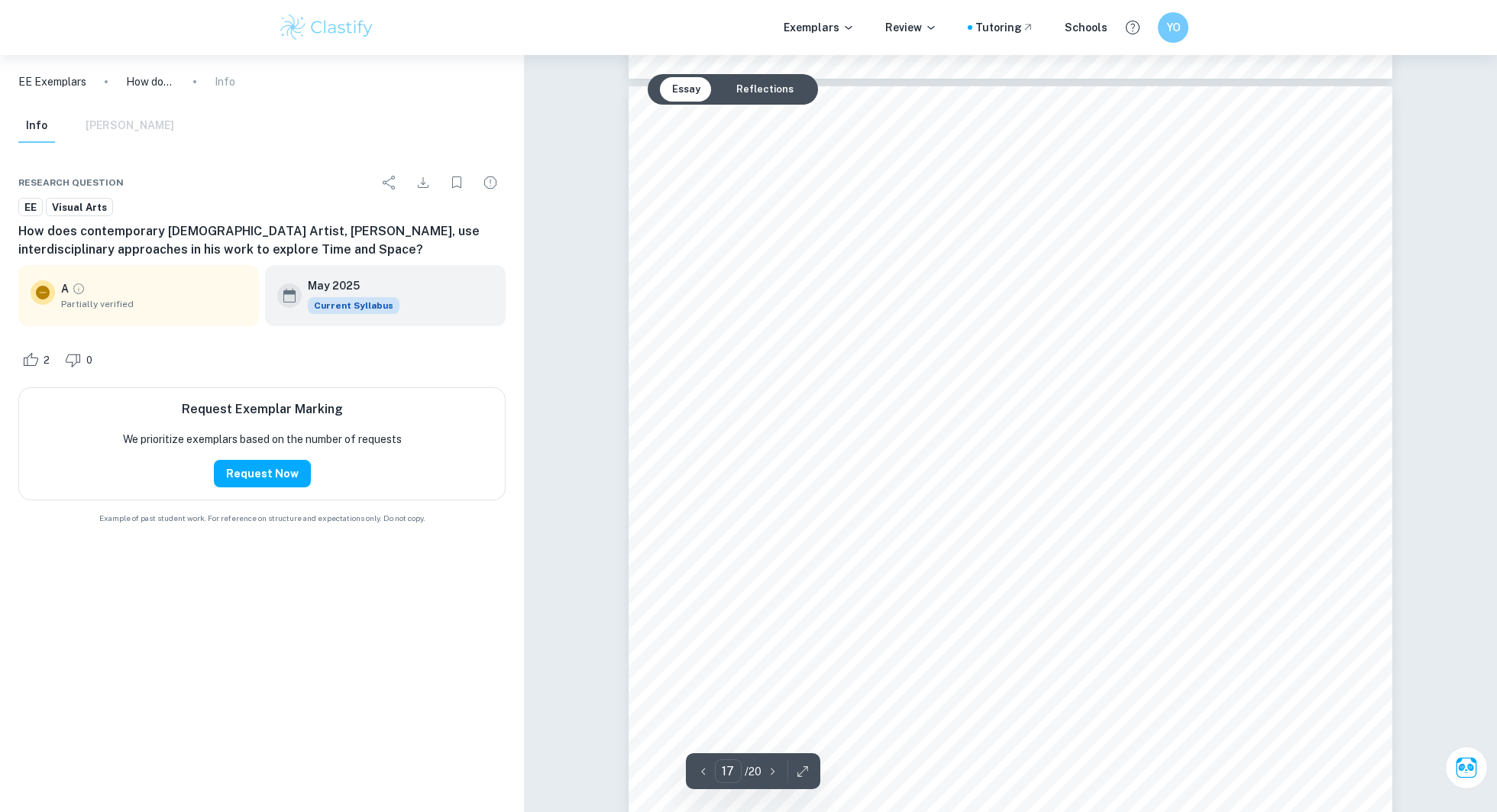
click at [1108, 440] on div "How does contemporary French Artist, Philippe Parreno, use interdisciplinary ap…" at bounding box center [1010, 625] width 764 height 1079
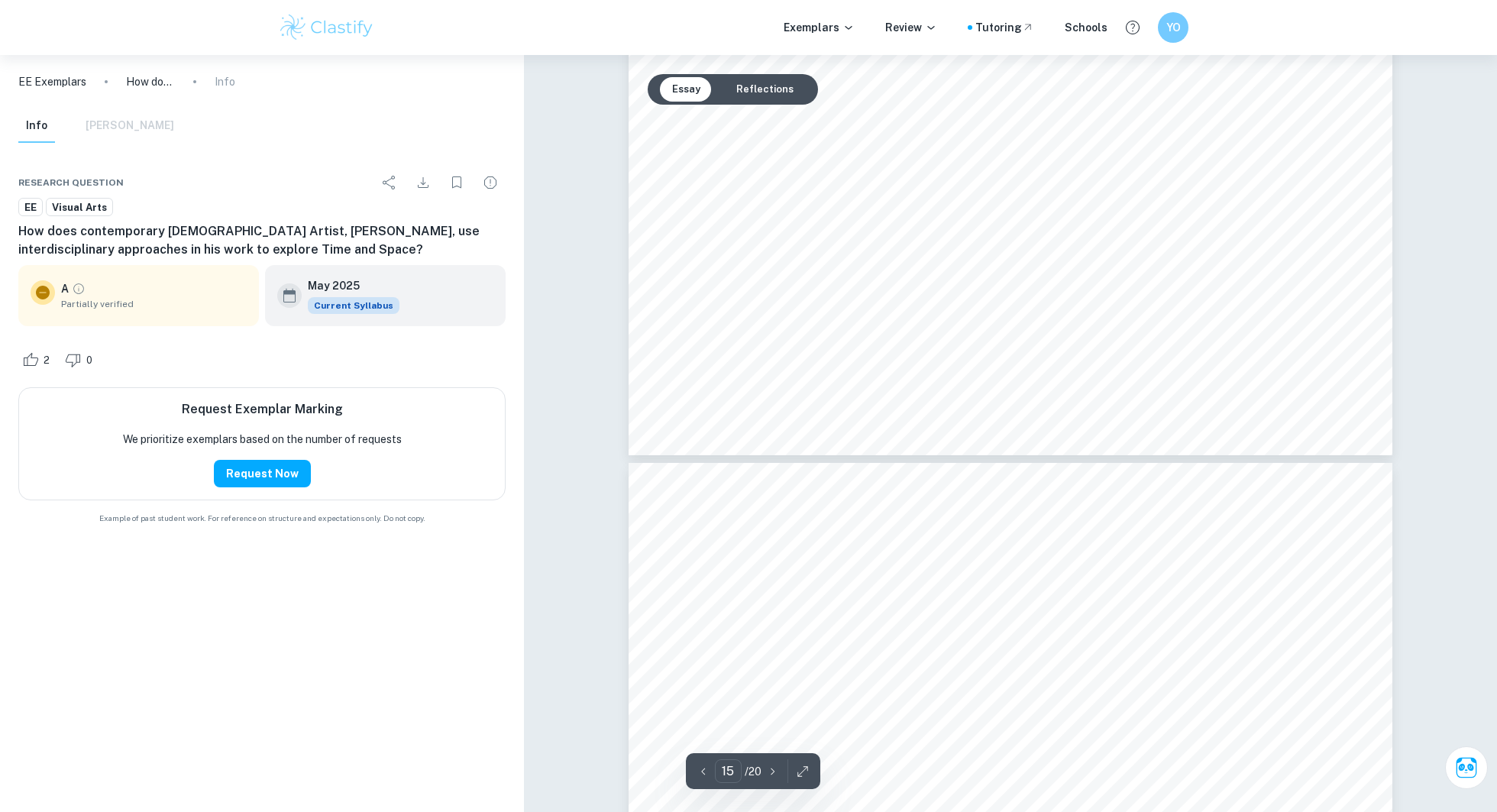
scroll to position [15992, 0]
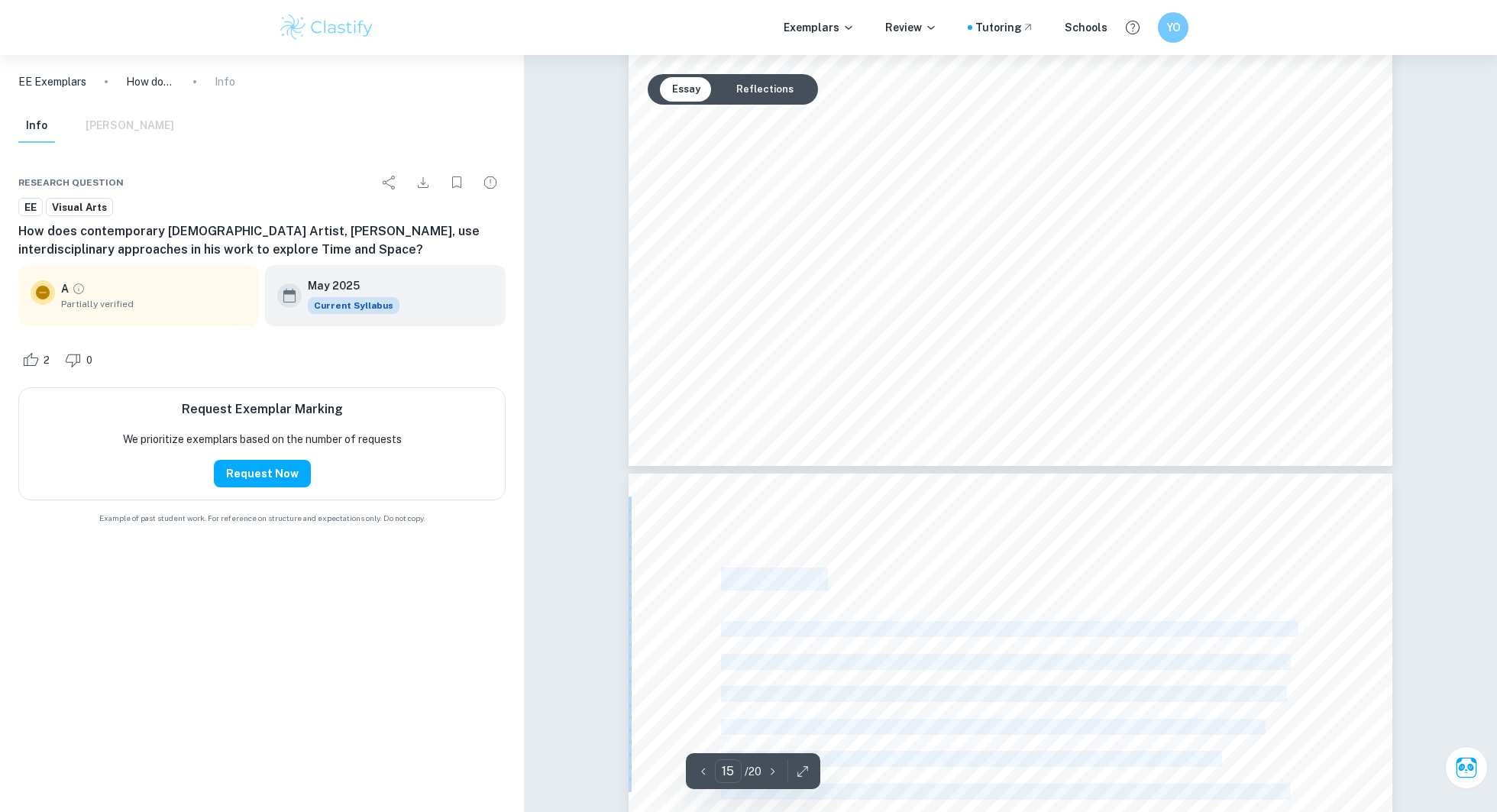
drag, startPoint x: 725, startPoint y: 575, endPoint x: 874, endPoint y: 653, distance: 168.2
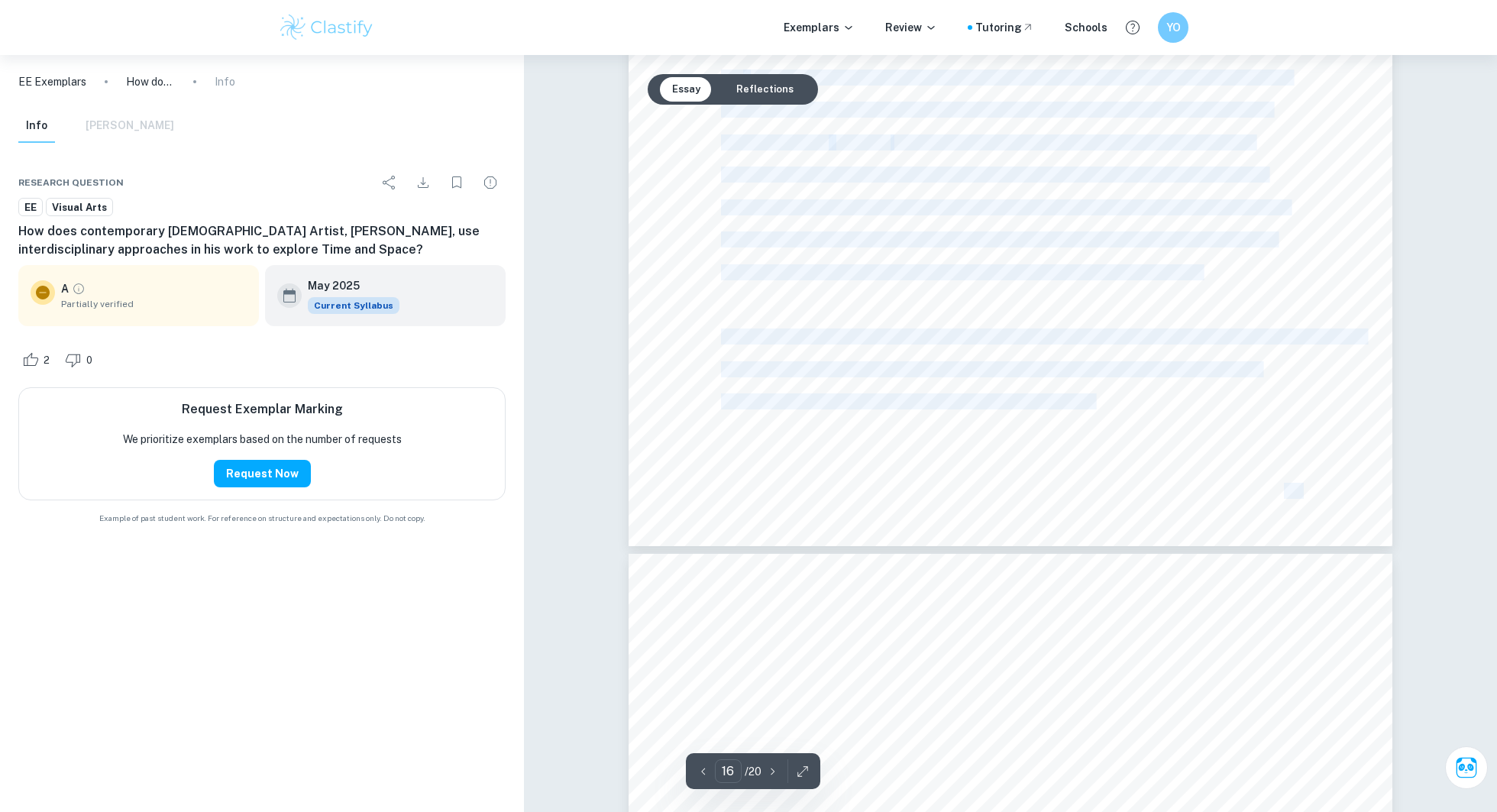
type input "17"
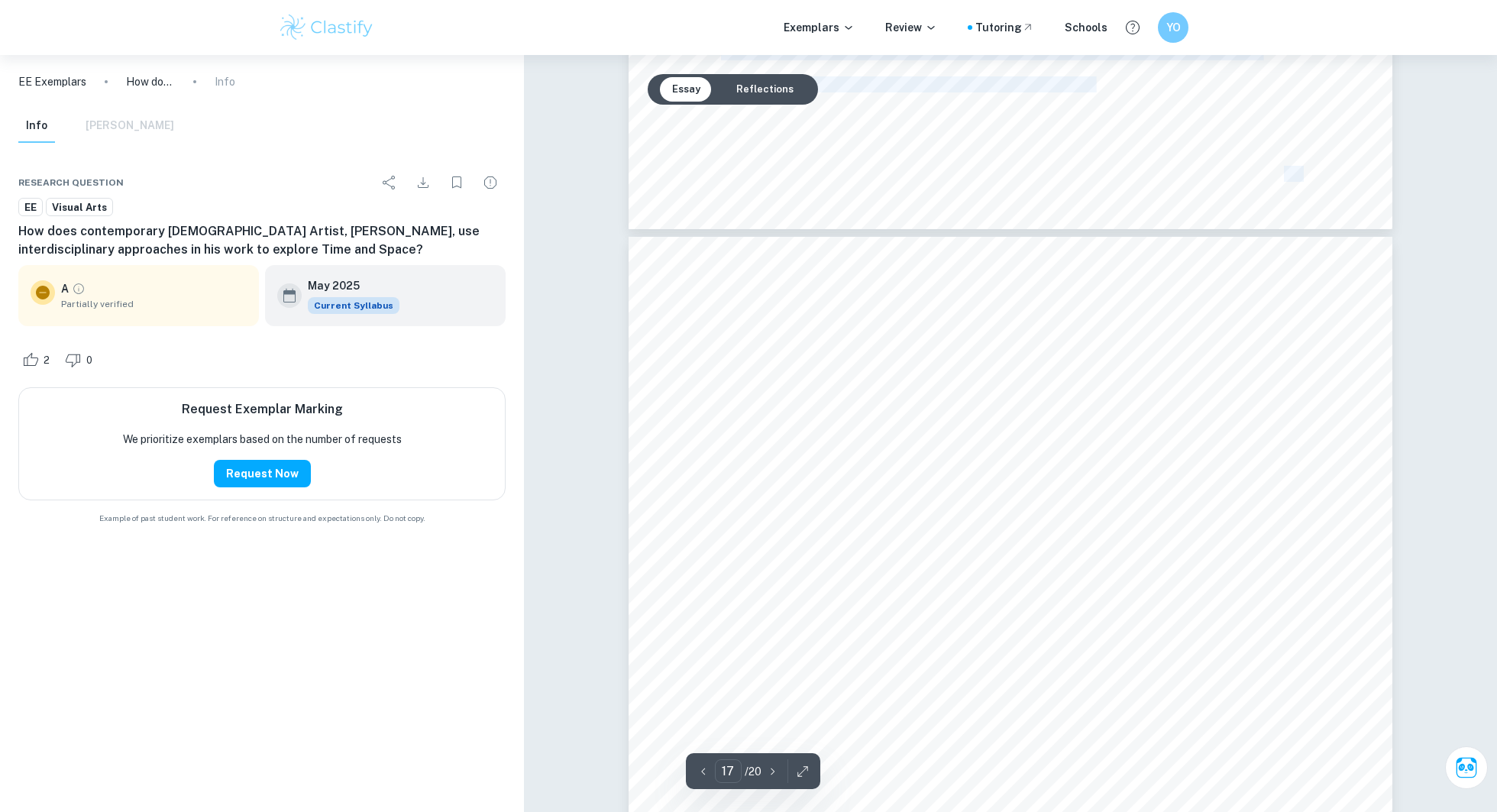
scroll to position [17464, 0]
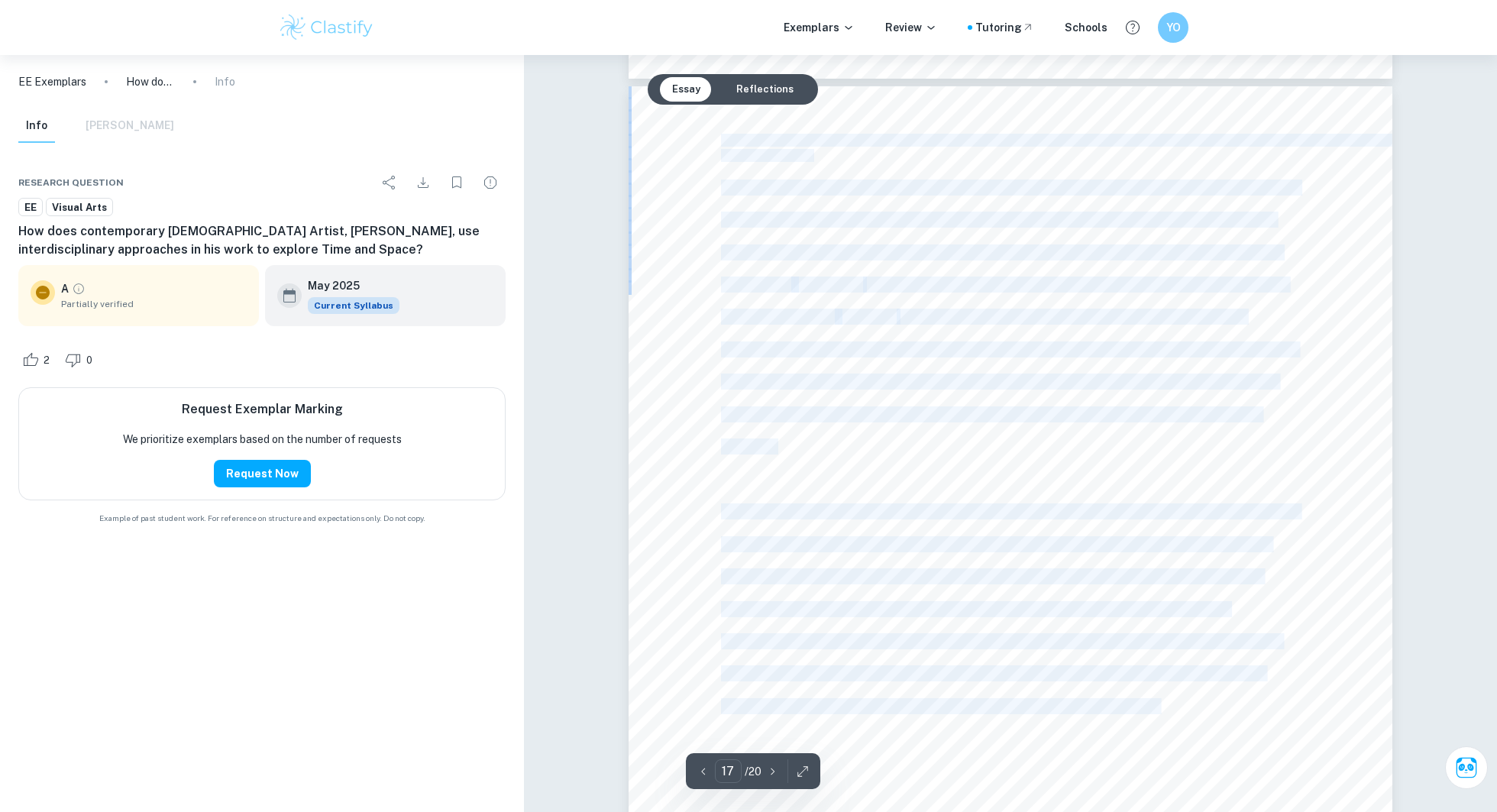
click at [1122, 608] on span "itself, and how the expectations and roles of artists and audiences shift." at bounding box center [943, 706] width 445 height 13
copy div "Conclusion In conclusion, through the analysis of three carefully selected artw…"
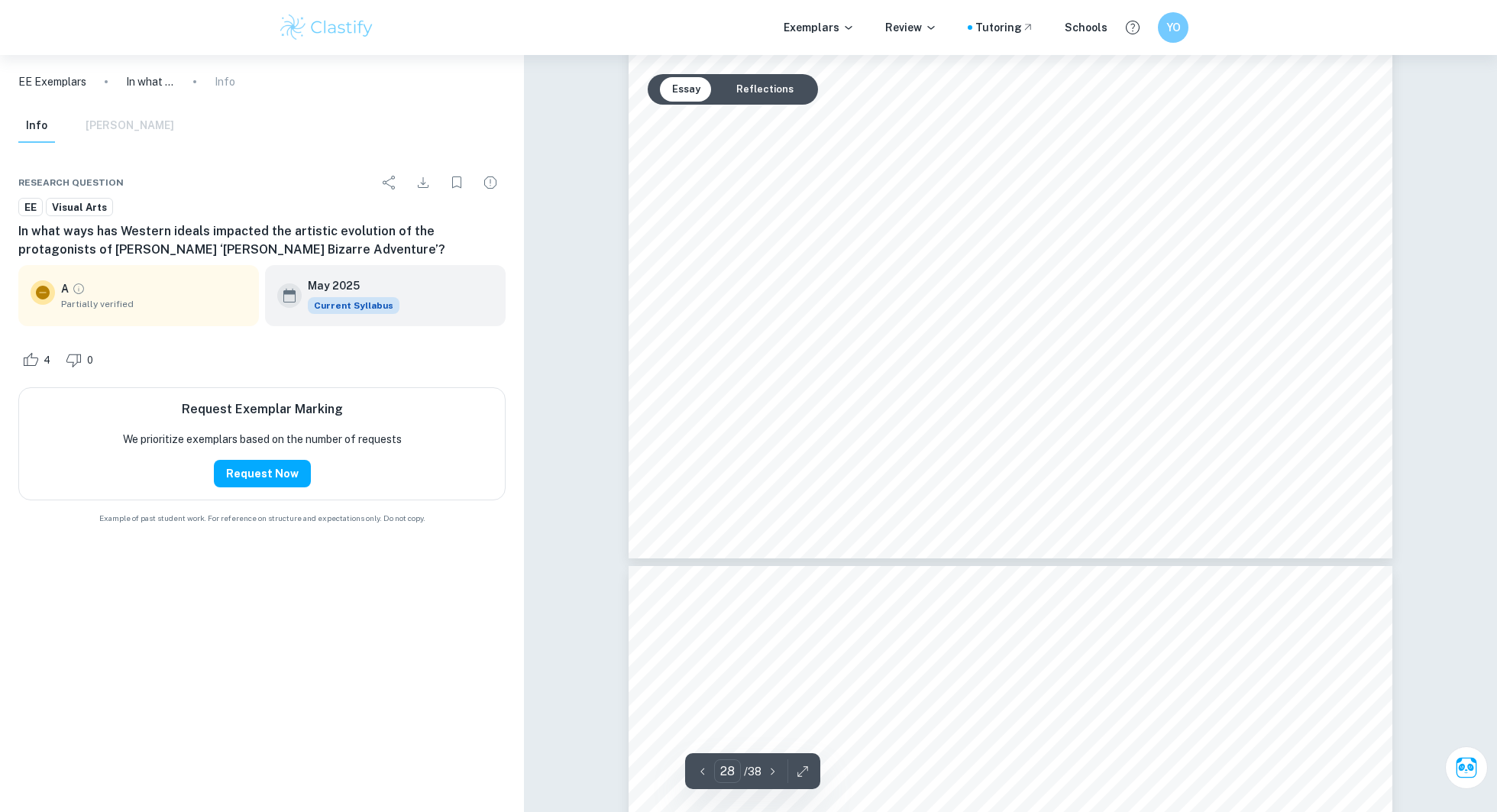
scroll to position [27468, 0]
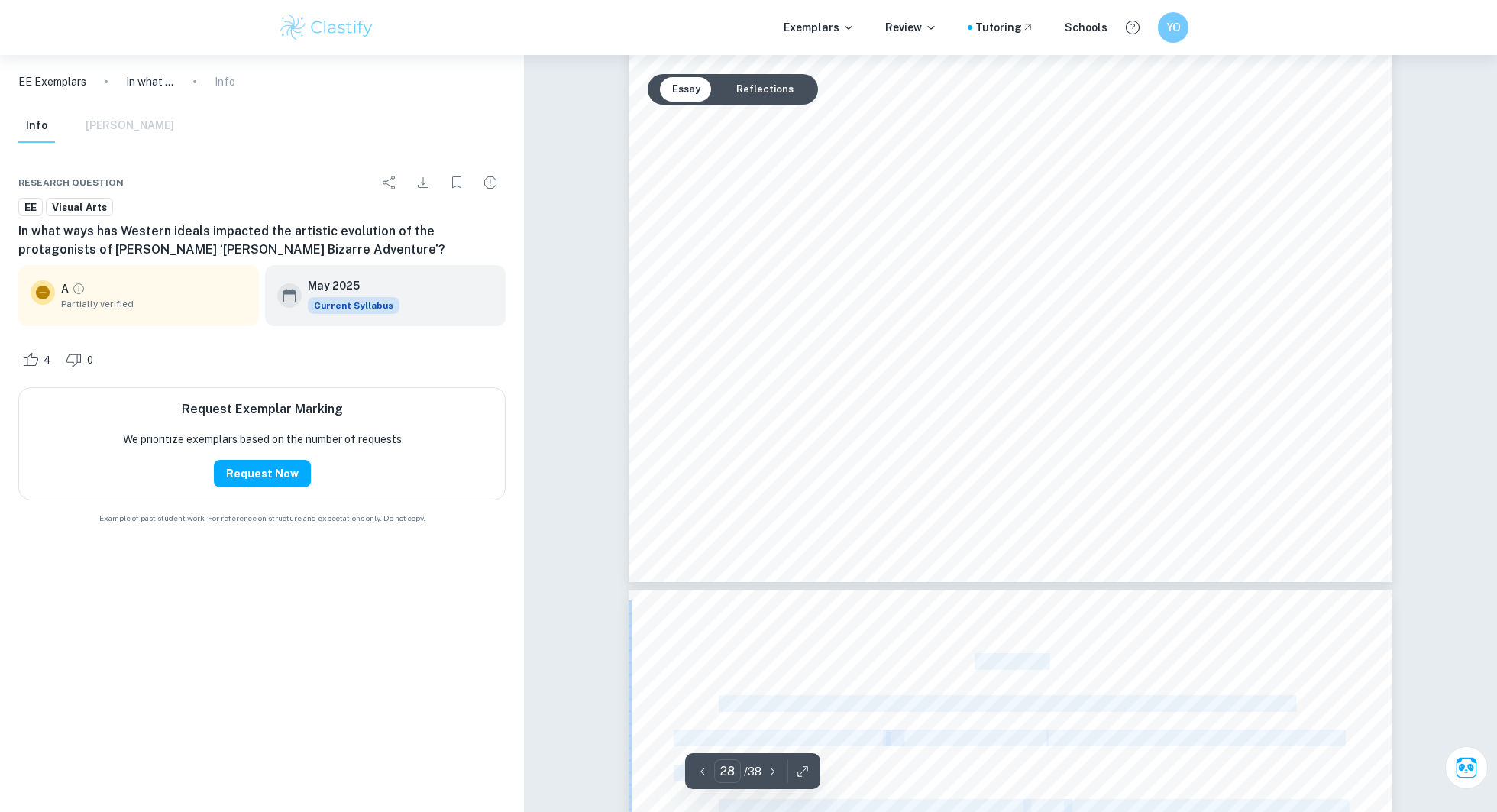
copy div "Conclusion Answering the question, <In what ways has Western ideals impacted th…"
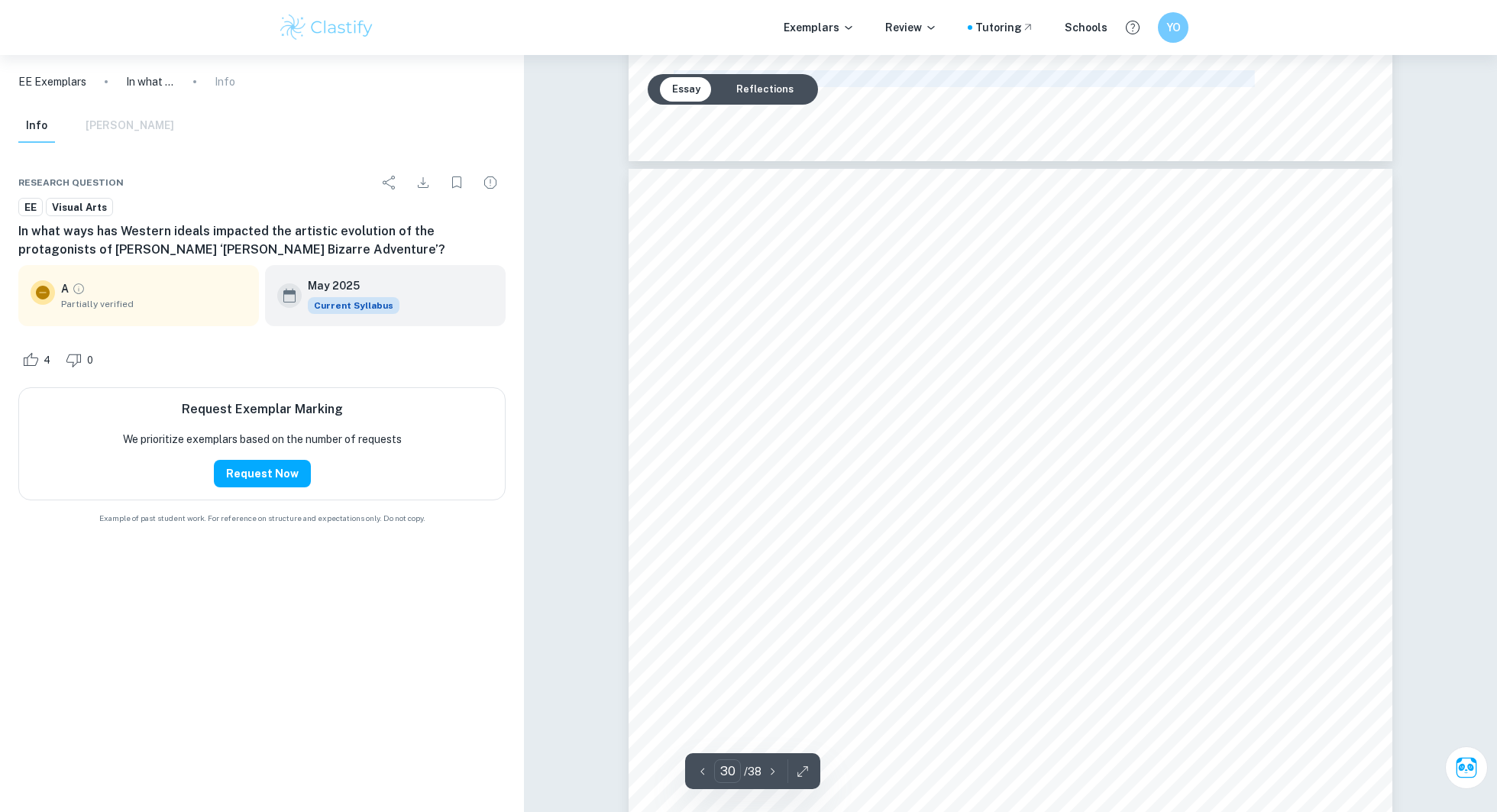
scroll to position [28966, 0]
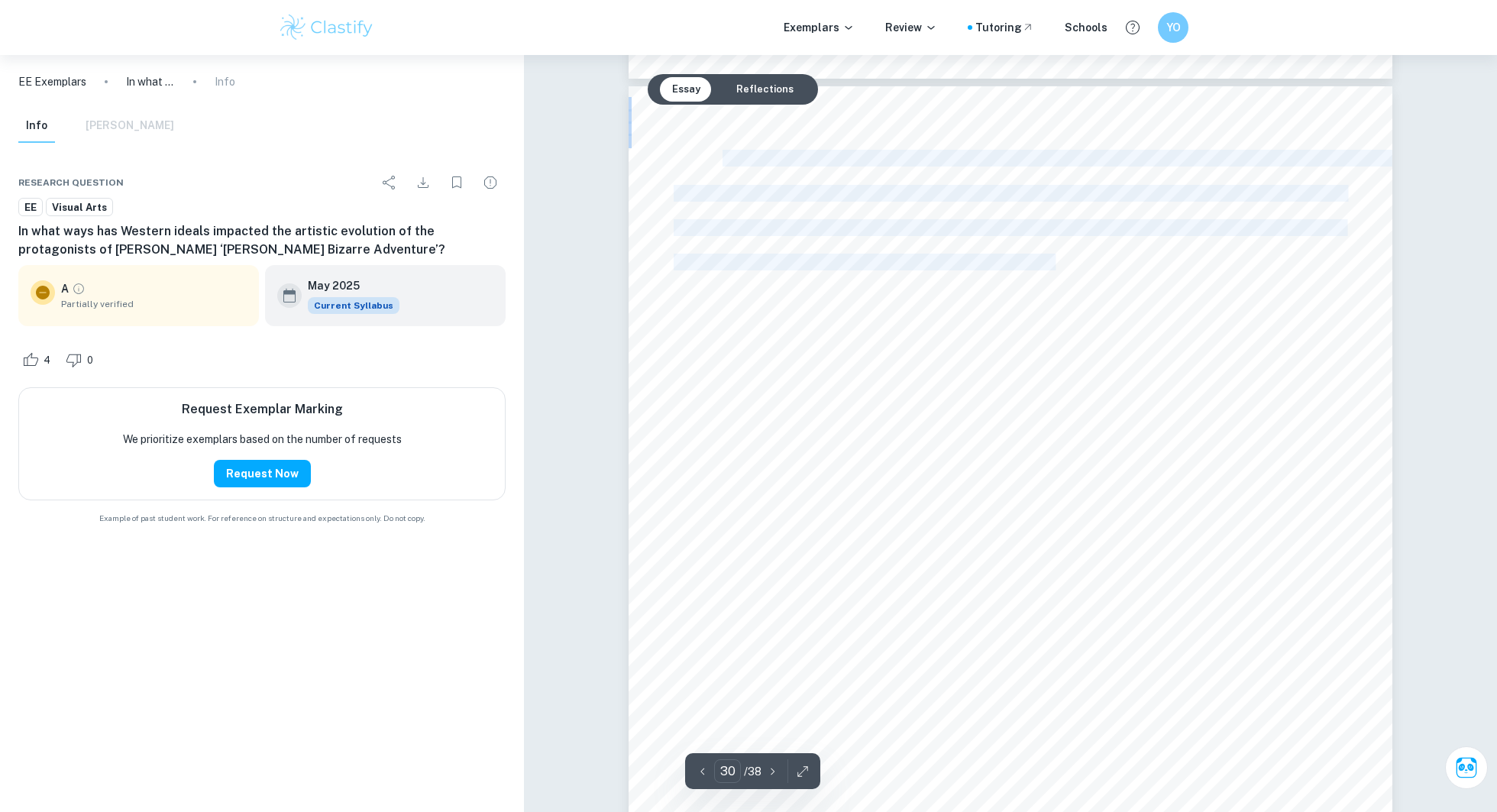
drag, startPoint x: 726, startPoint y: 158, endPoint x: 1061, endPoint y: 268, distance: 352.6
click at [1061, 268] on div "30 By proudly weaving his favourite Western influences into each new part, [PER…" at bounding box center [1010, 579] width 764 height 988
copy div "By proudly weaving his favourite Western influences into each new part, [PERSON…"
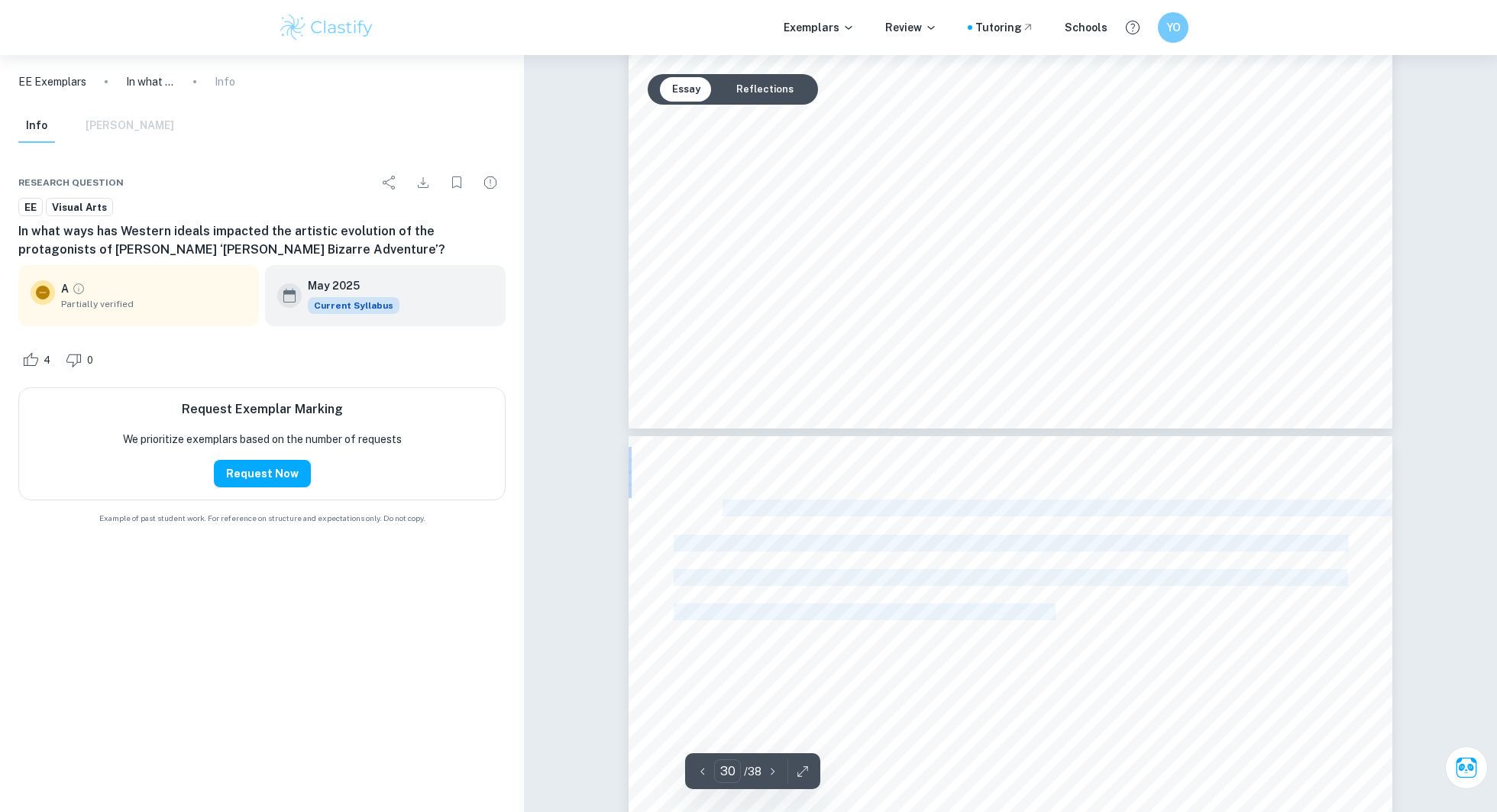
type input "29"
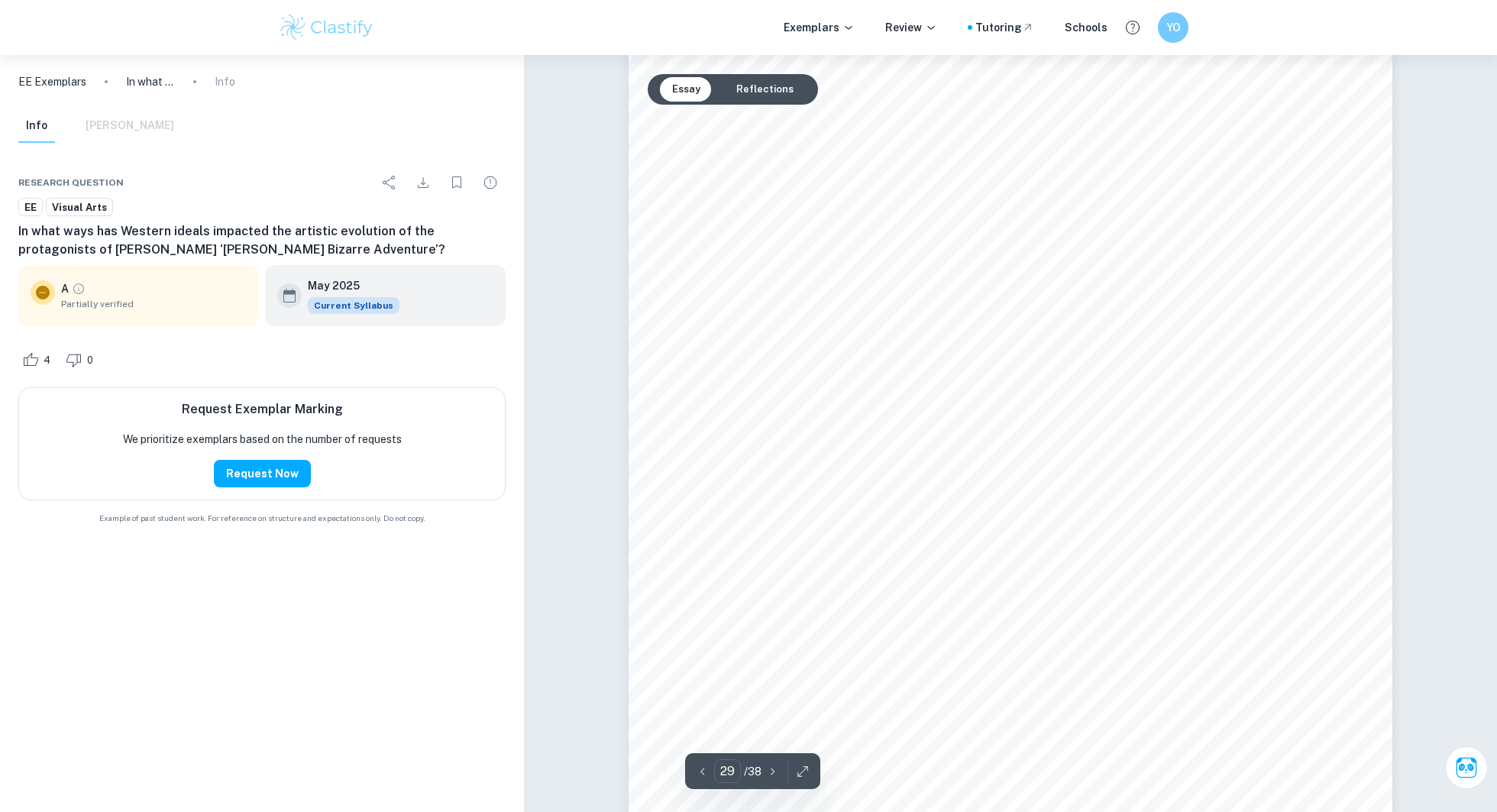
scroll to position [28047, 0]
click at [1020, 599] on span "renderings and graceful, fashion poses for his protagonists." at bounding box center [849, 606] width 353 height 15
